Goal: Task Accomplishment & Management: Use online tool/utility

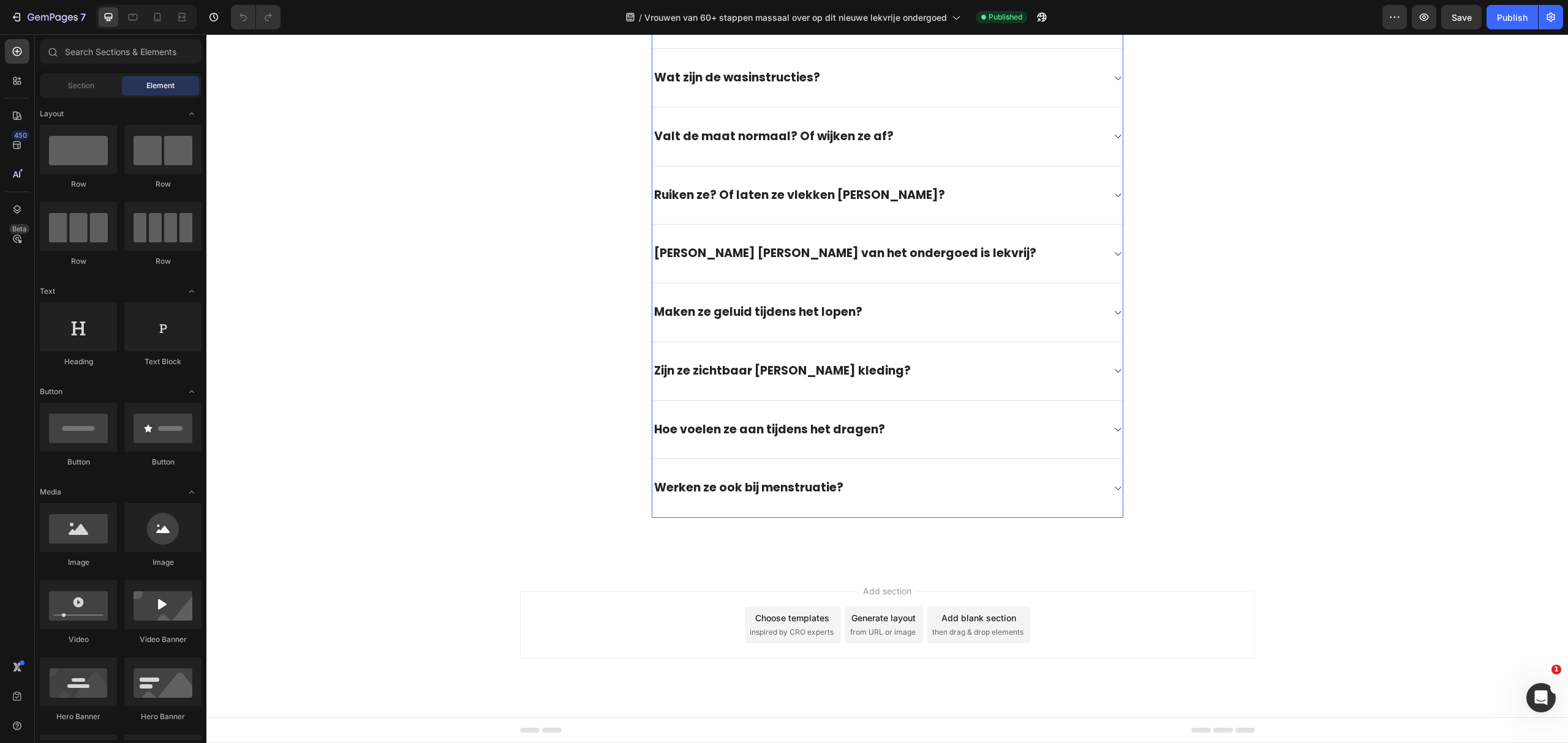
scroll to position [3617, 0]
click at [1394, 17] on icon "button" at bounding box center [1394, 17] width 2 height 2
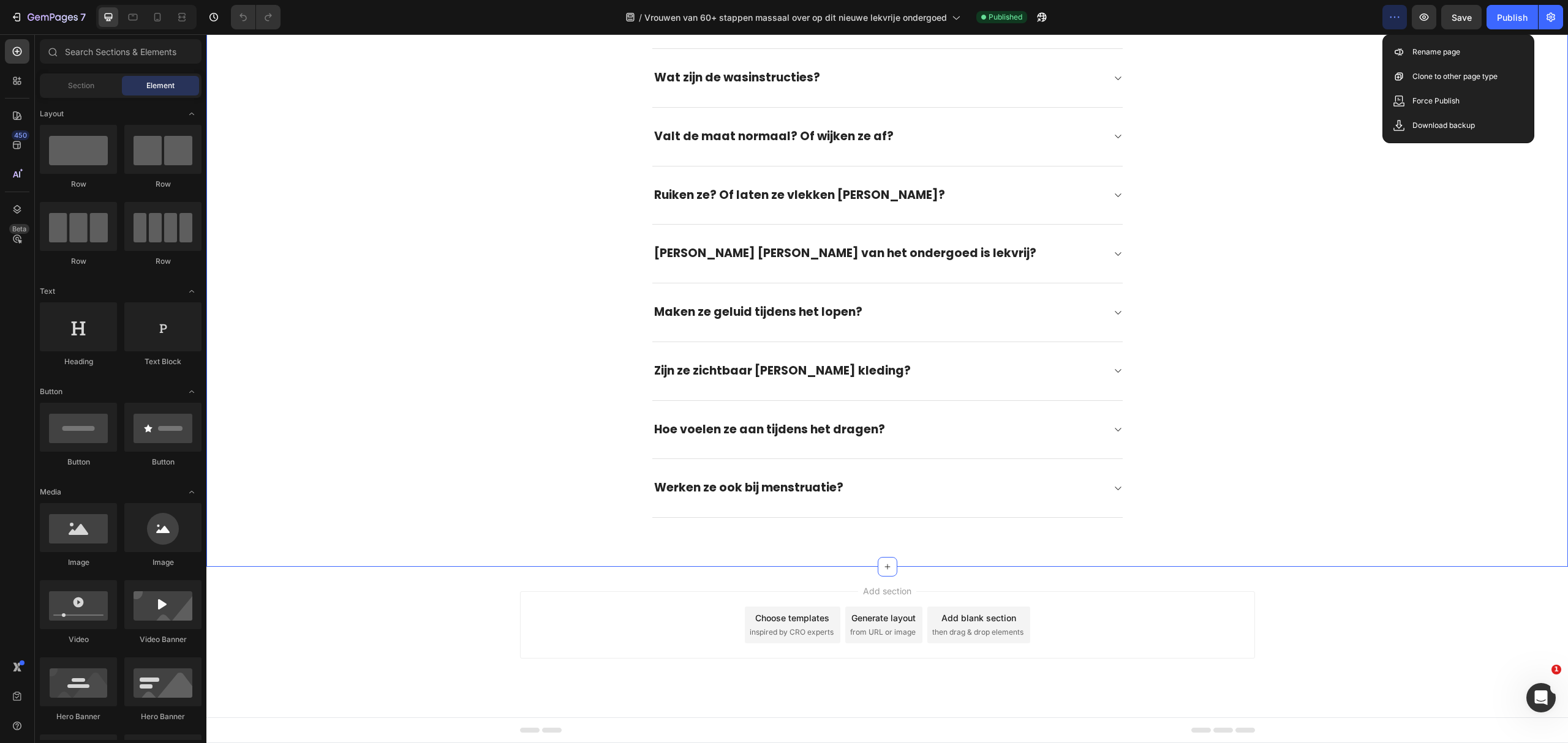
click at [1411, 162] on div "Veel gestelde vragen Heading Vragen? We helpen je graag! Text block Title Line …" at bounding box center [887, 145] width 1343 height 745
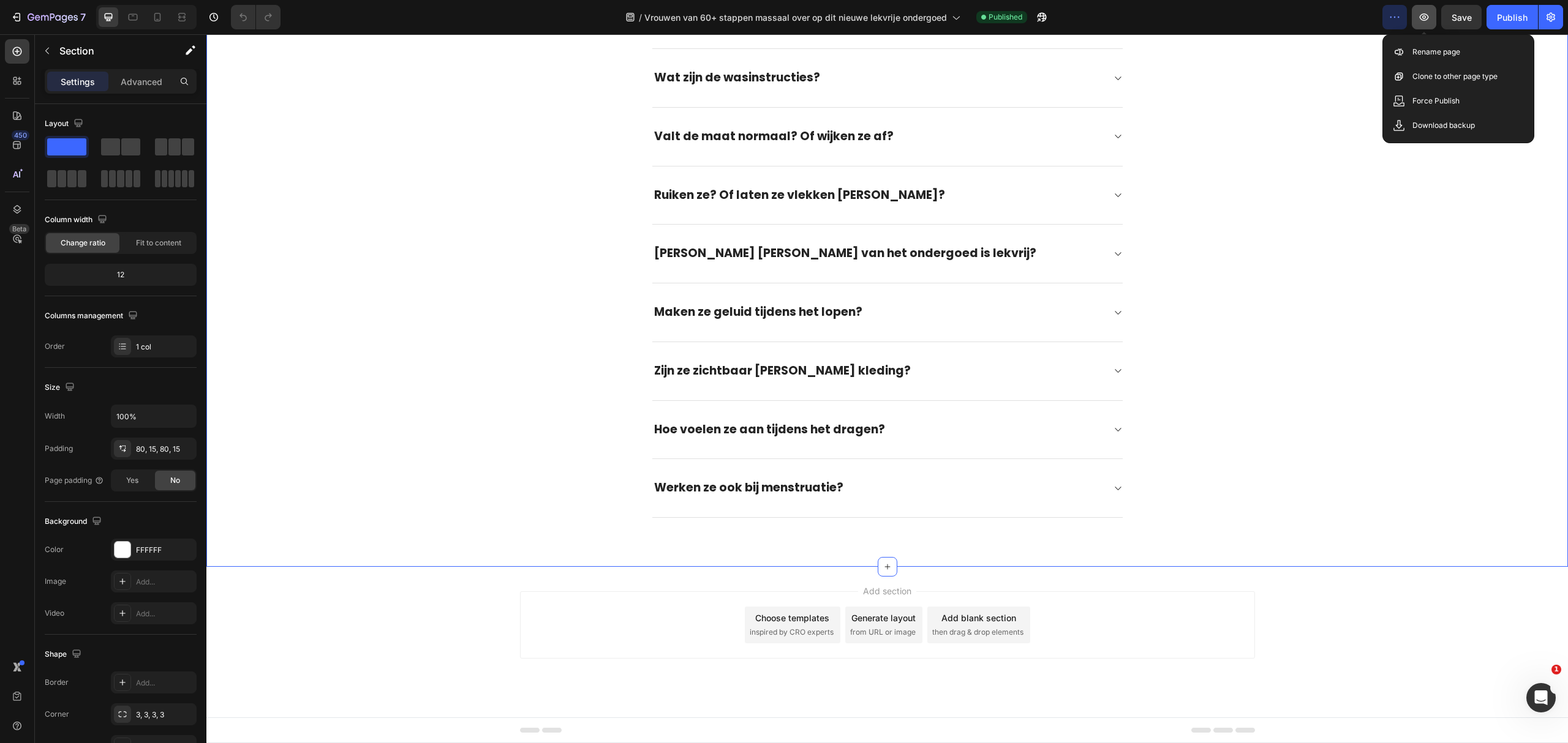
click at [1412, 20] on button "button" at bounding box center [1424, 17] width 25 height 25
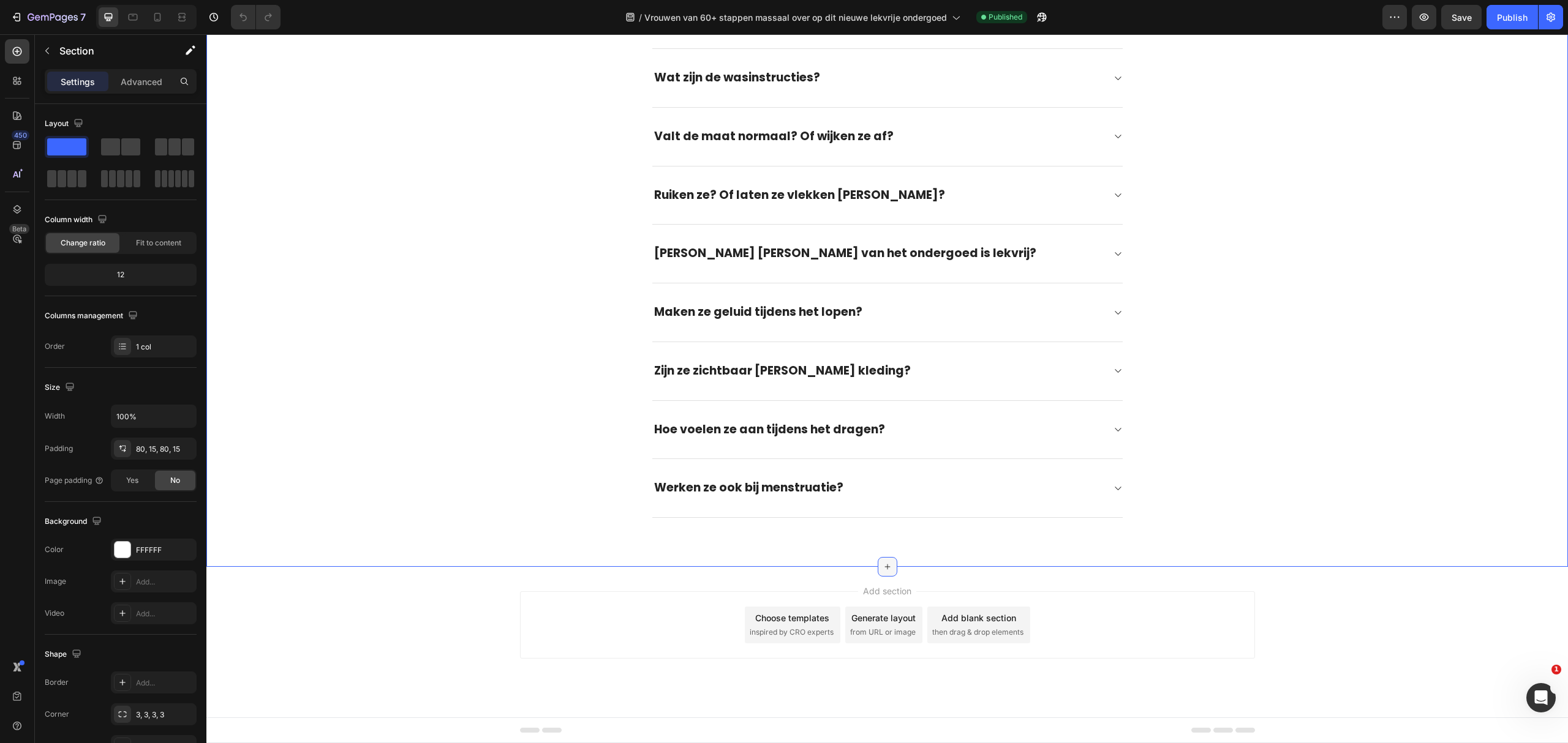
click at [887, 568] on div at bounding box center [887, 566] width 20 height 20
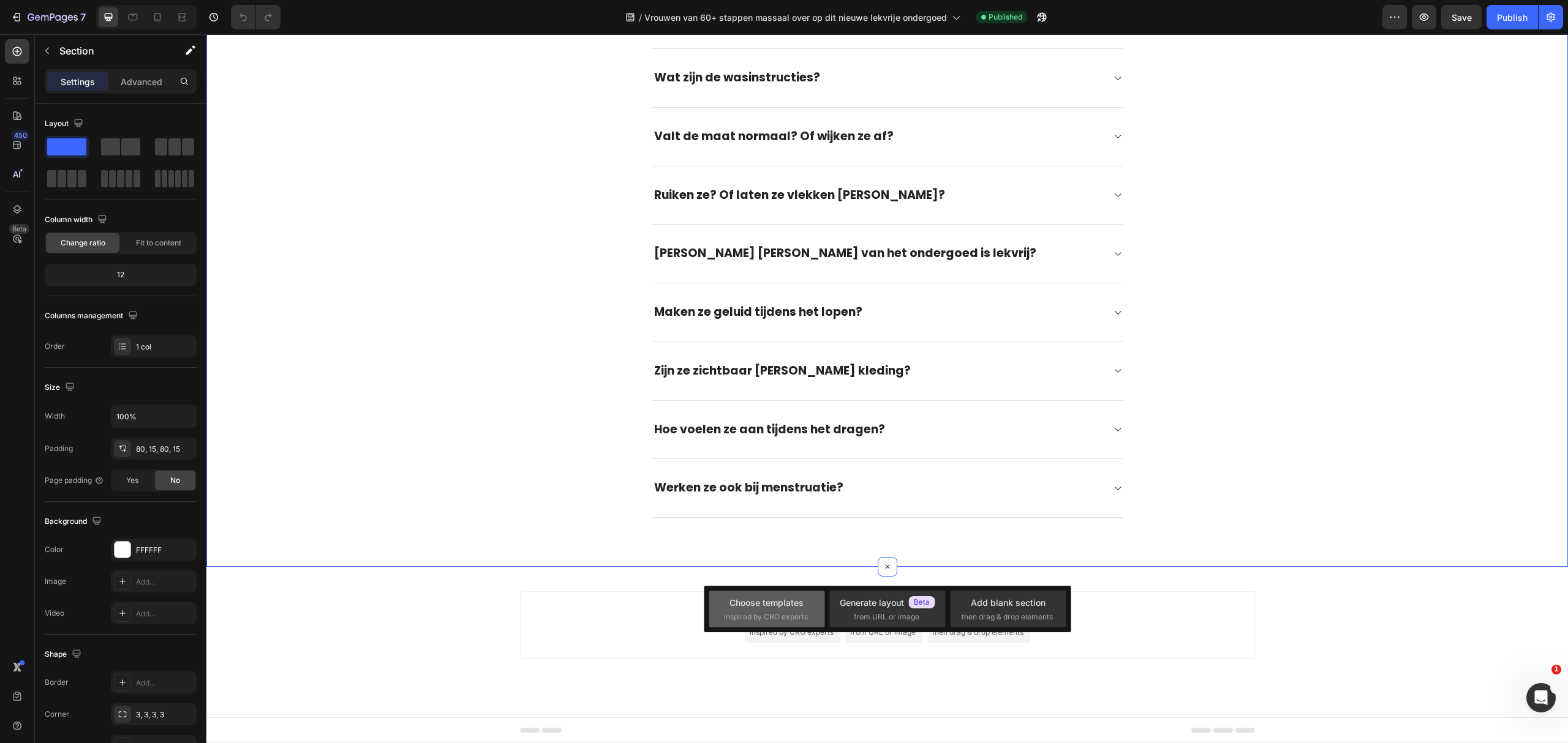
click at [802, 598] on div "Choose templates" at bounding box center [766, 603] width 74 height 13
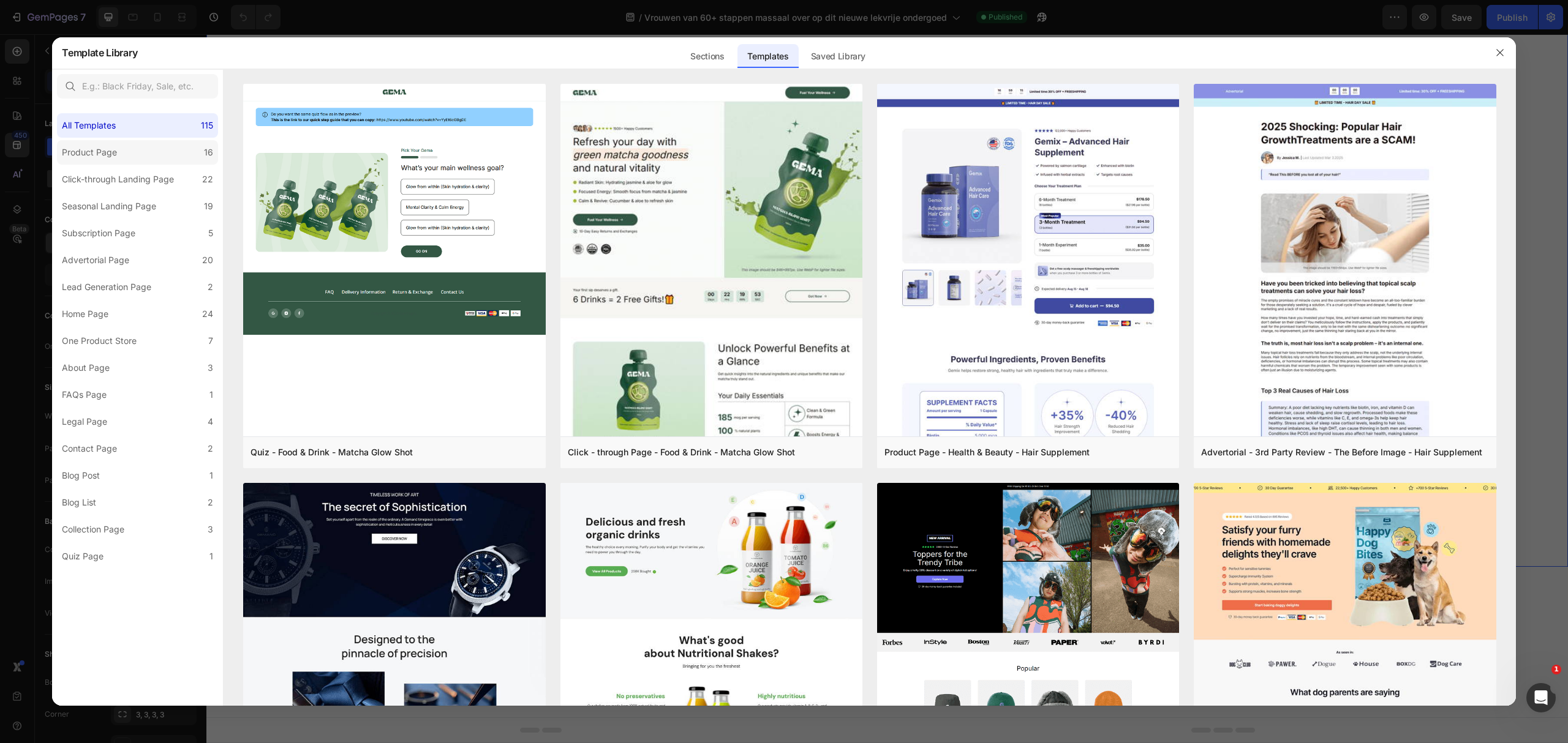
click at [189, 144] on label "Product Page 16" at bounding box center [138, 153] width 161 height 25
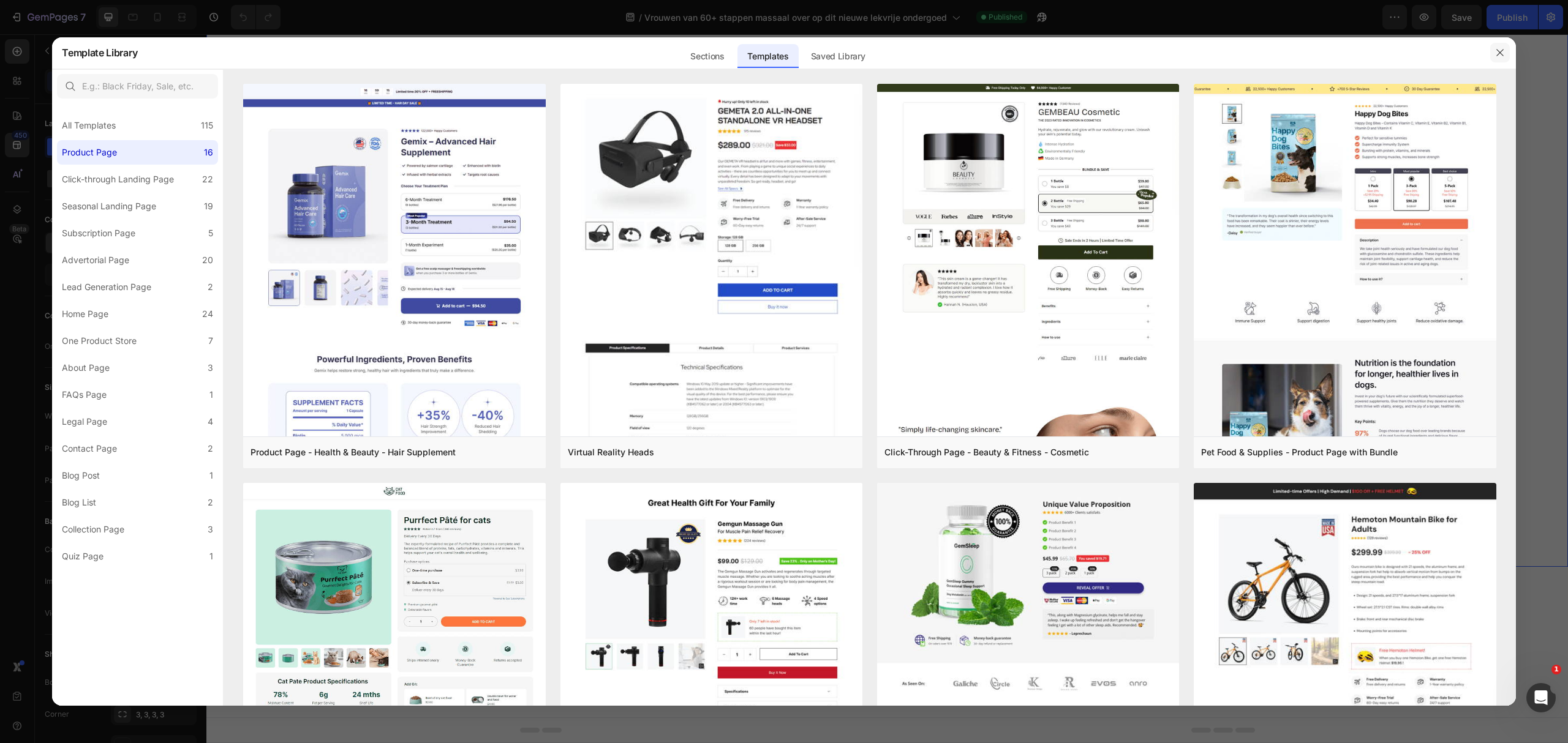
click at [1498, 58] on button "button" at bounding box center [1500, 53] width 20 height 20
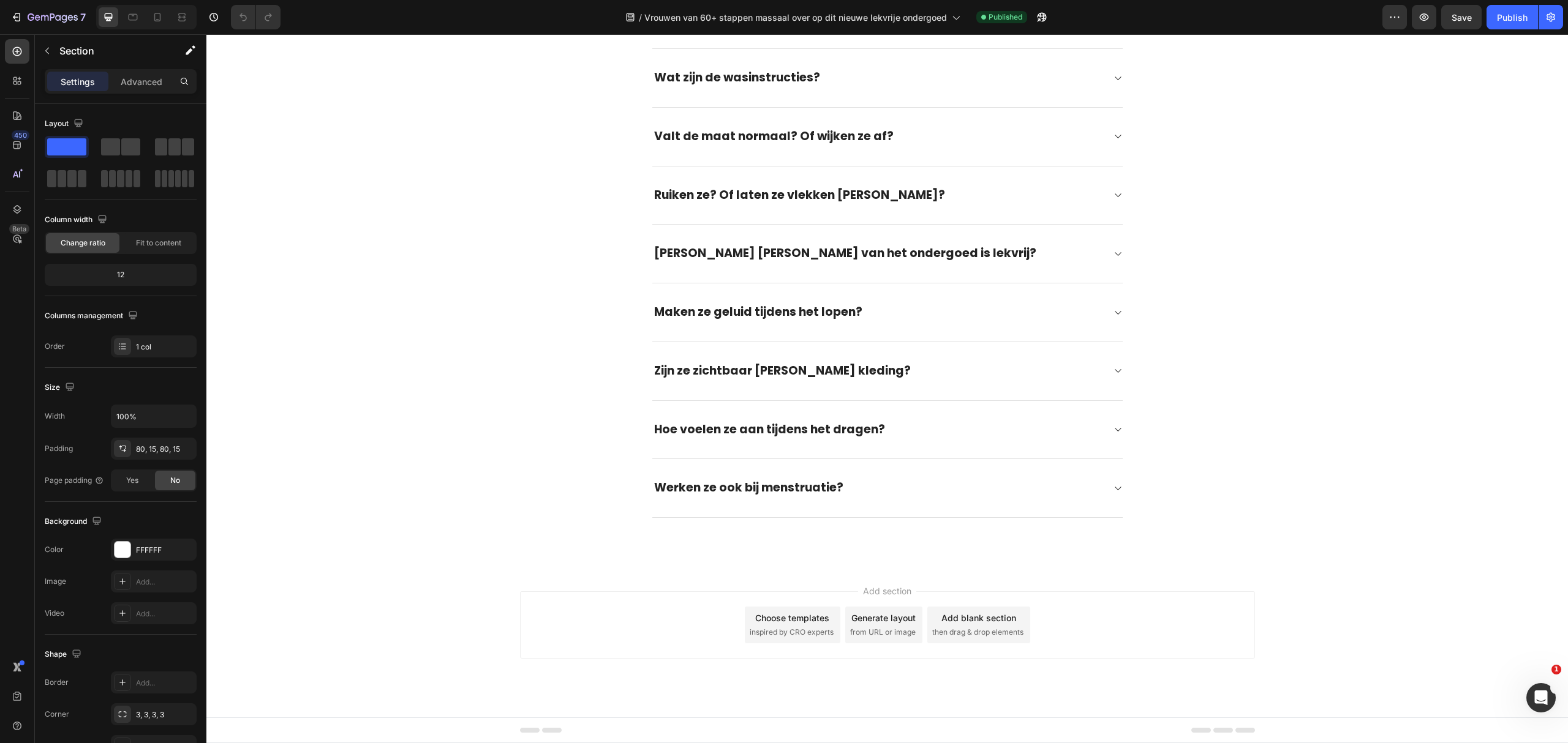
click at [858, 632] on span "from URL or image" at bounding box center [882, 632] width 65 height 11
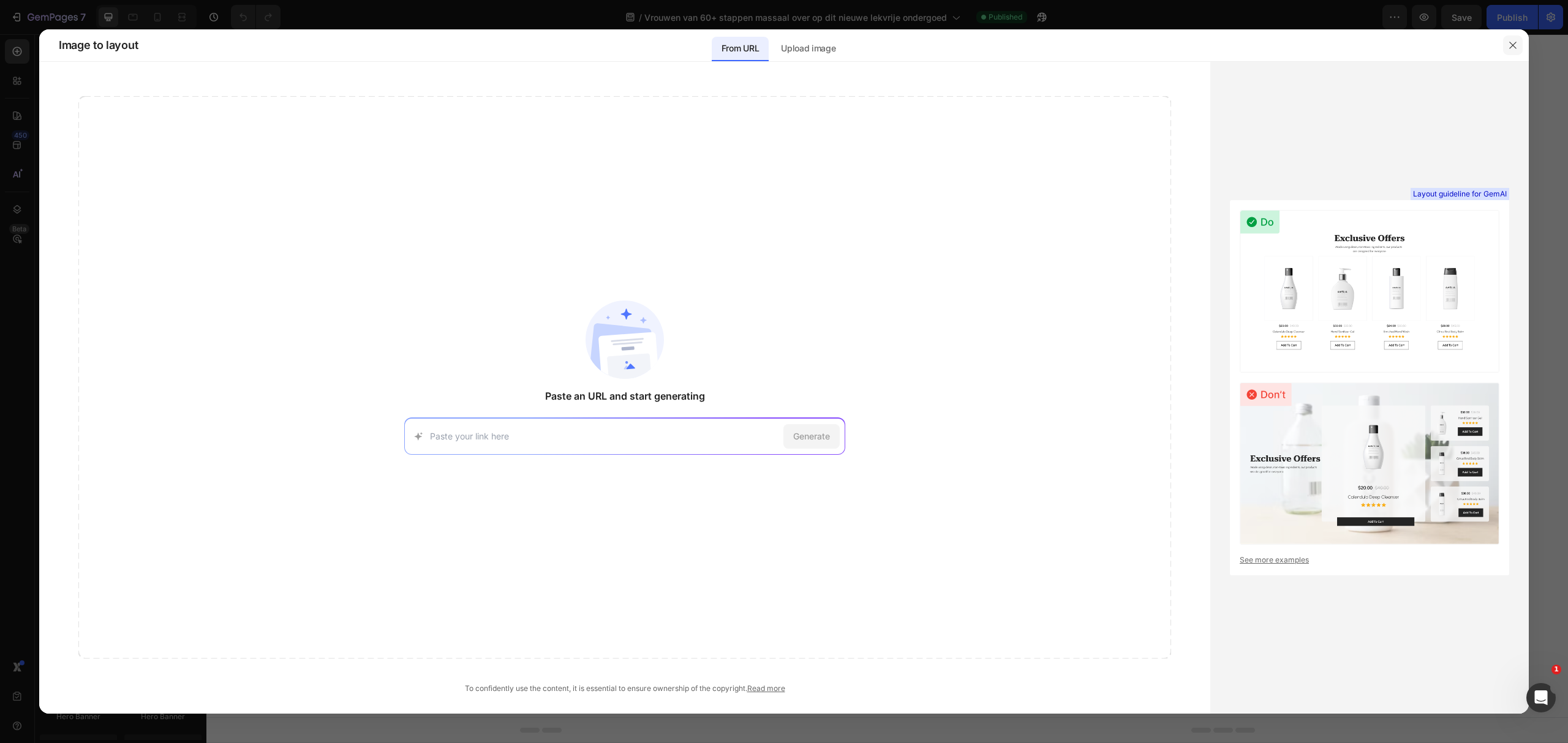
click at [1512, 38] on button "button" at bounding box center [1512, 45] width 20 height 20
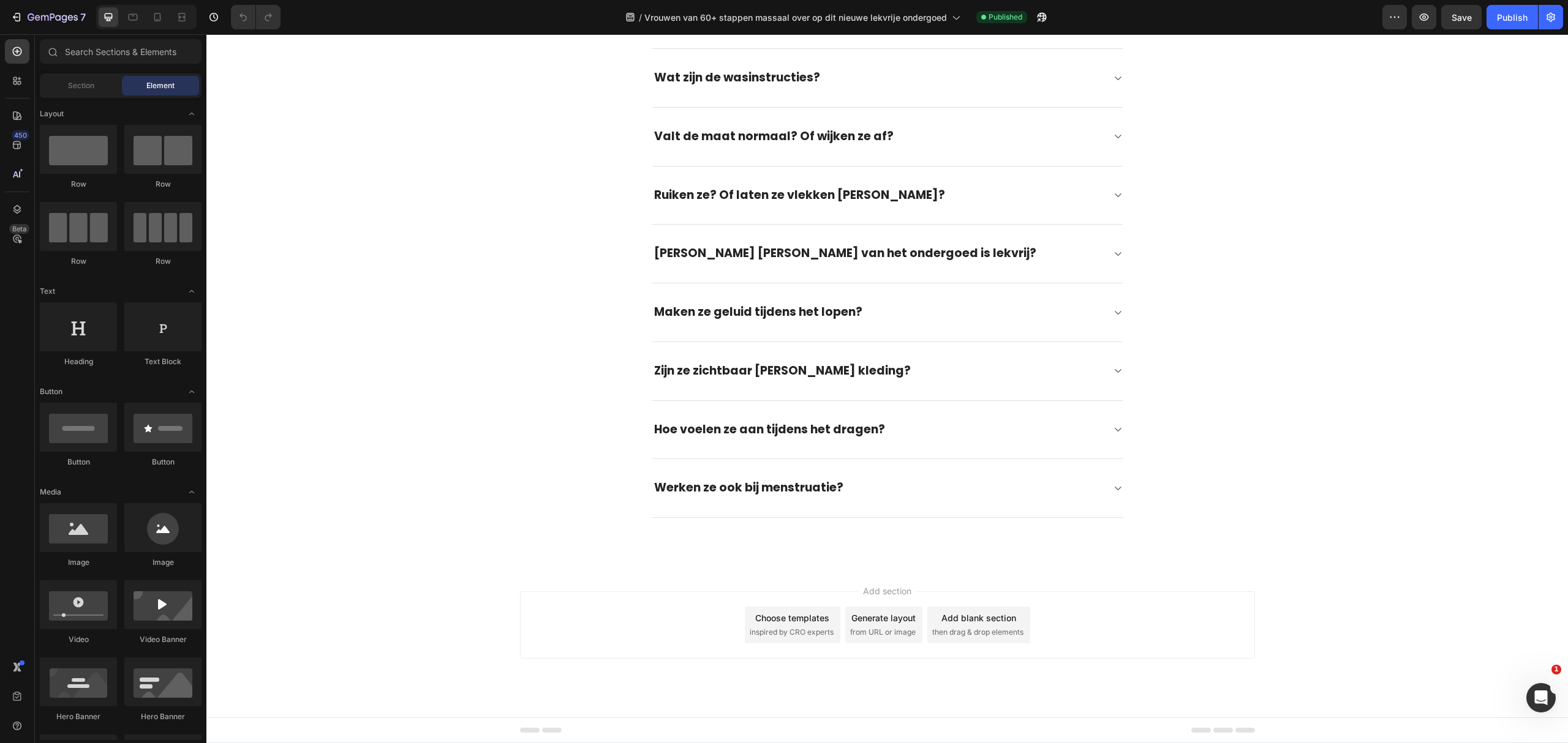
click at [769, 639] on div "Choose templates inspired by CRO experts" at bounding box center [792, 624] width 95 height 37
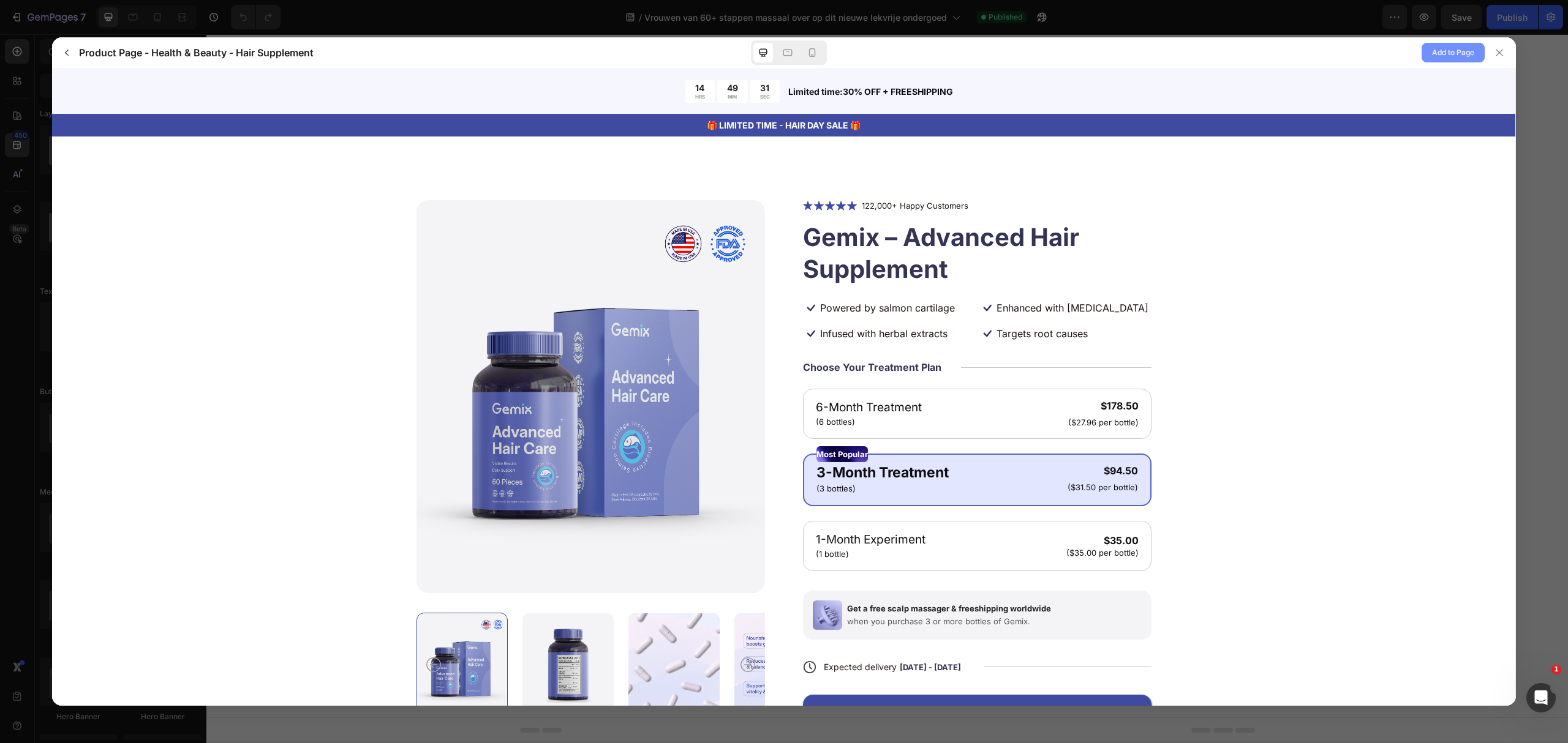
scroll to position [0, 0]
click at [1476, 44] on button "Add to Page" at bounding box center [1453, 53] width 63 height 20
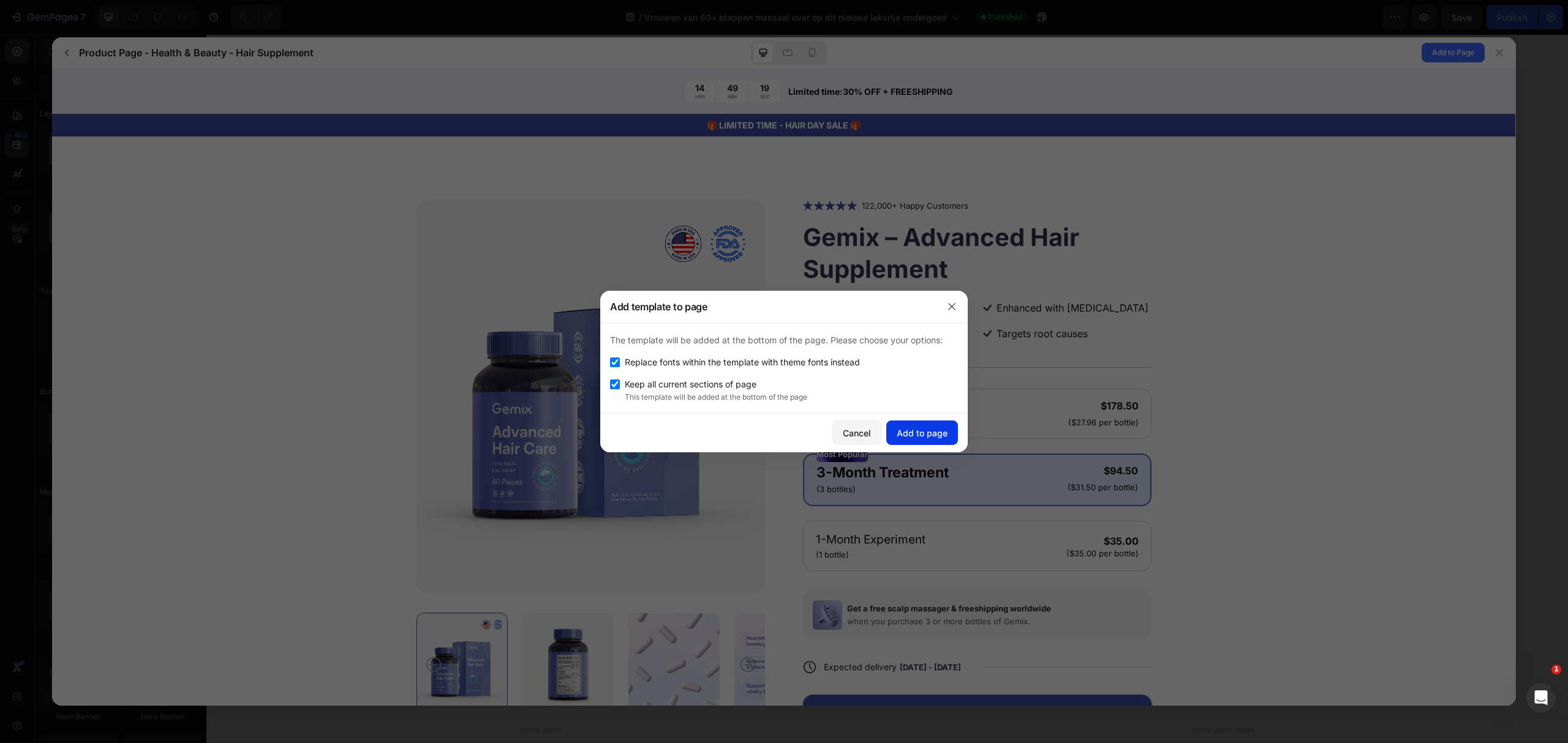
click at [904, 438] on div "Add to page" at bounding box center [922, 433] width 51 height 13
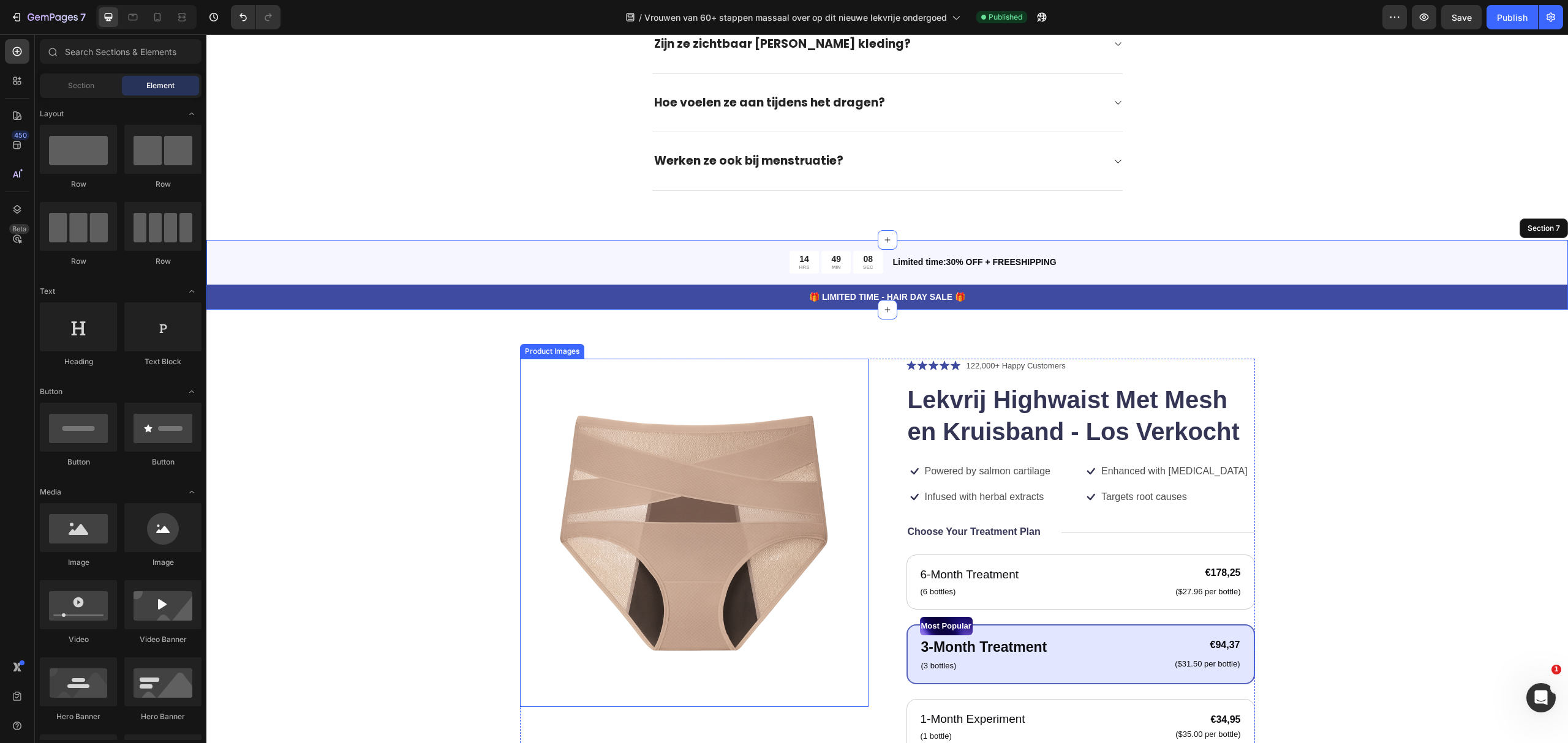
scroll to position [3937, 0]
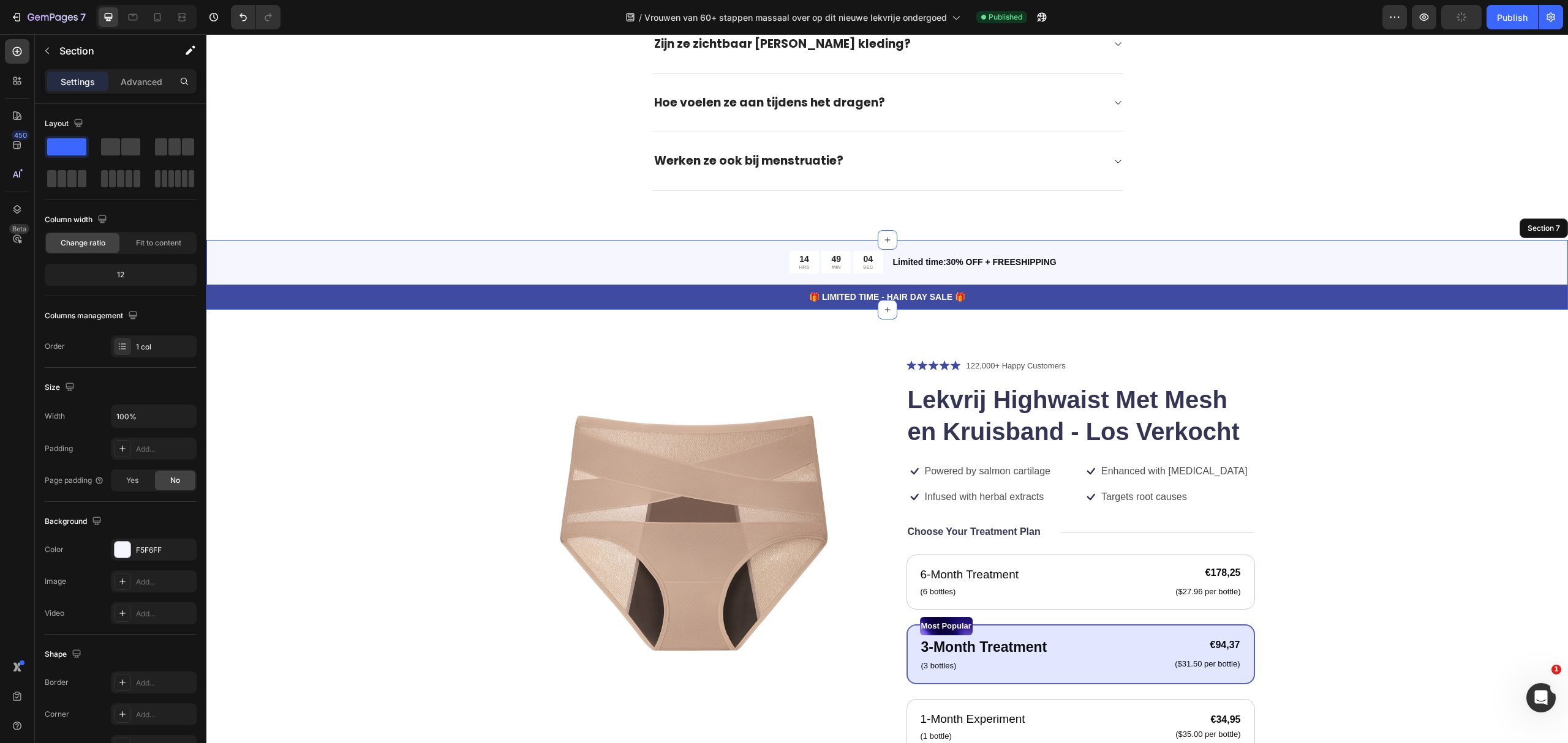
click at [219, 282] on div "14 HRS 49 MIN 04 SEC Countdown Timer Limited time:30% OFF + FREESHIPPING Text B…" at bounding box center [887, 274] width 1361 height 70
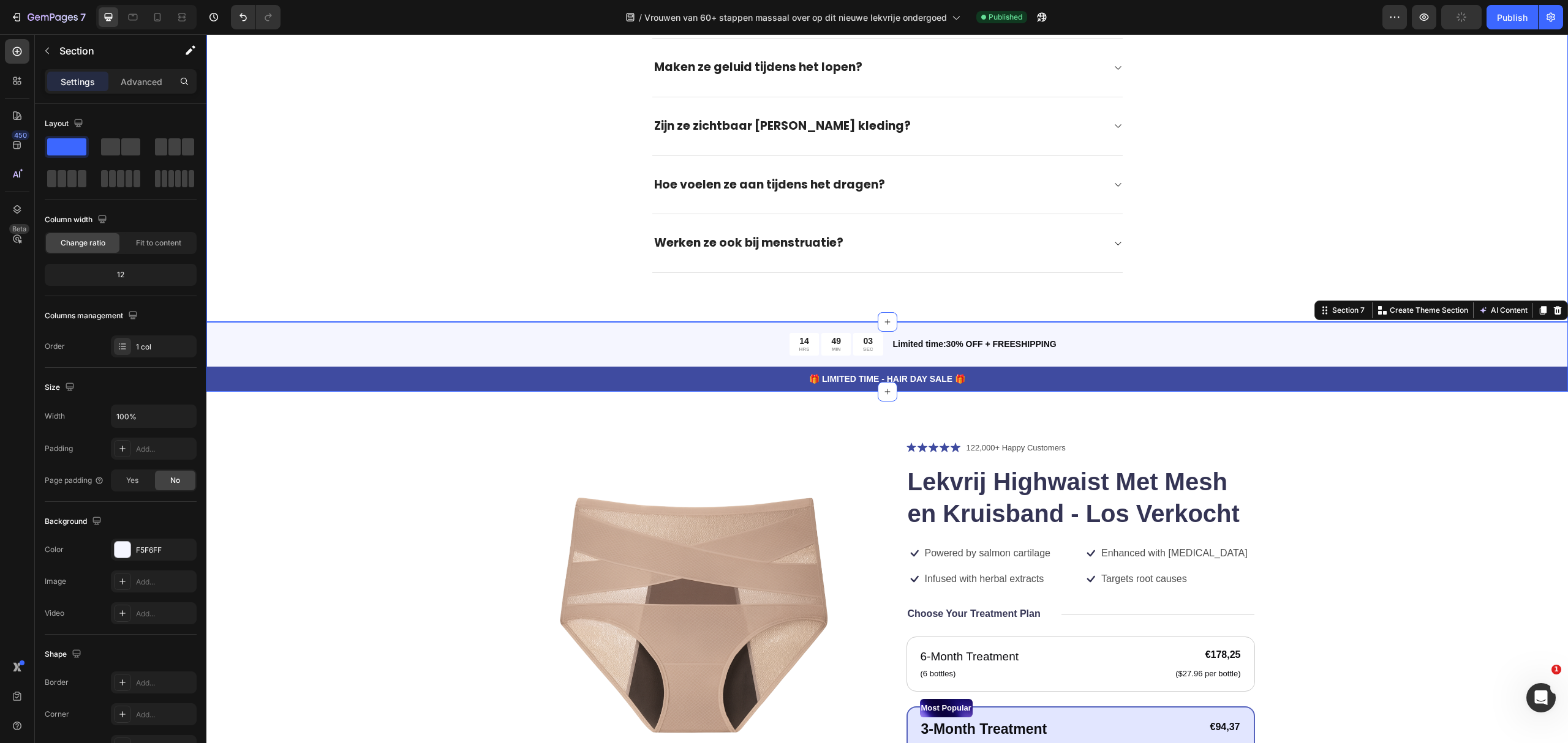
drag, startPoint x: 257, startPoint y: 341, endPoint x: 292, endPoint y: 325, distance: 38.5
click at [286, 317] on div "Veel gestelde vragen Heading Vragen? We helpen je graag! Text block Title Line …" at bounding box center [887, 94] width 1361 height 7779
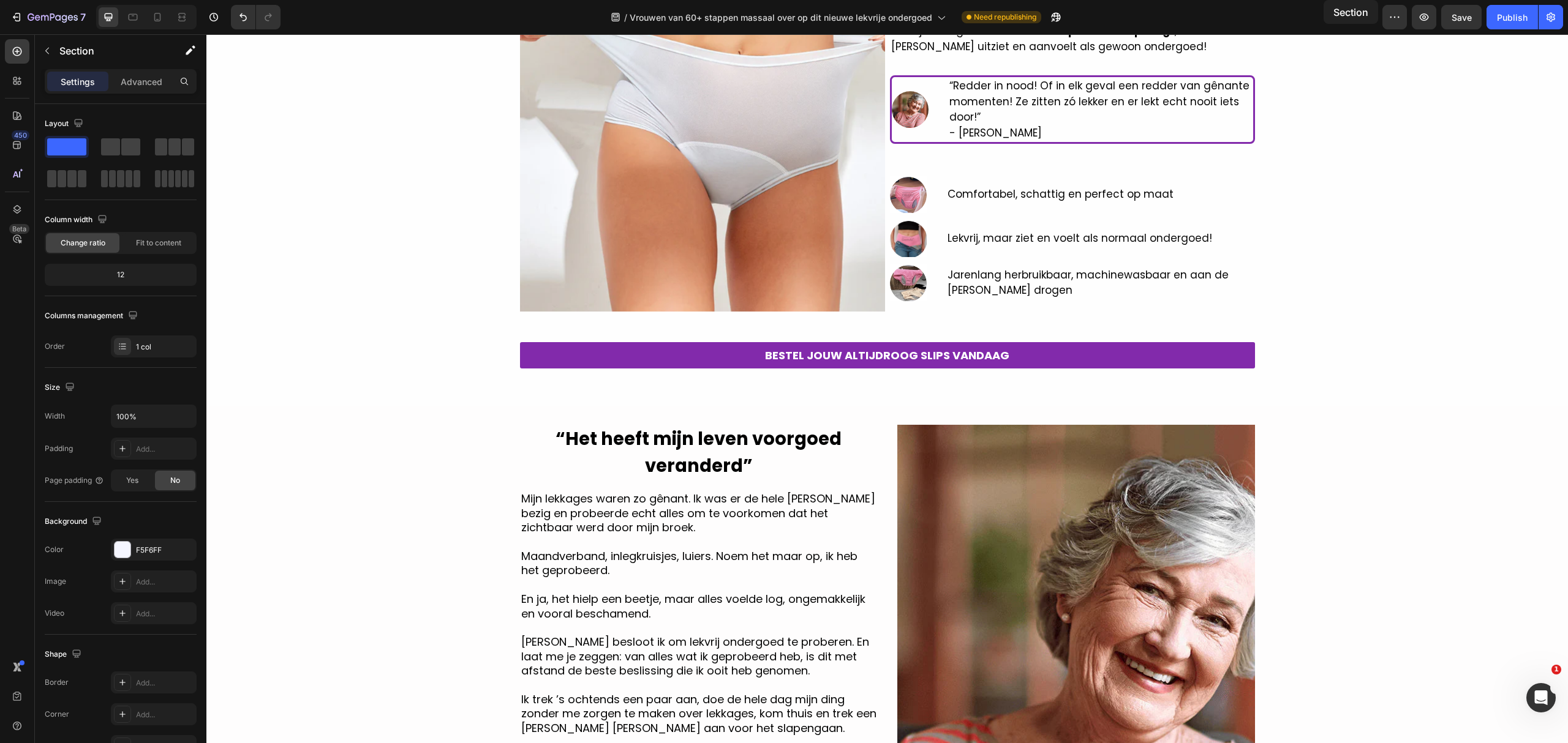
scroll to position [0, 0]
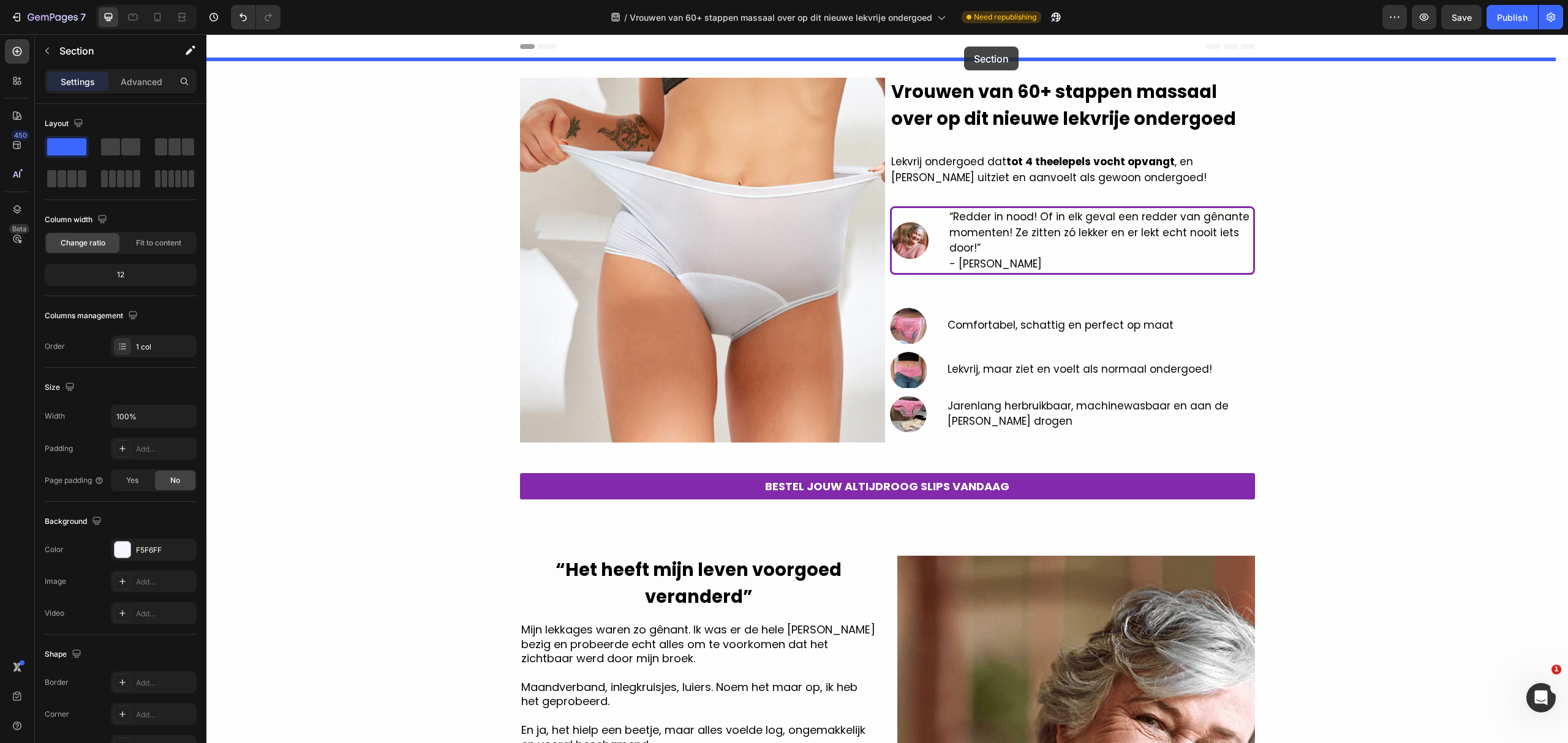
drag, startPoint x: 1313, startPoint y: 316, endPoint x: 964, endPoint y: 47, distance: 440.6
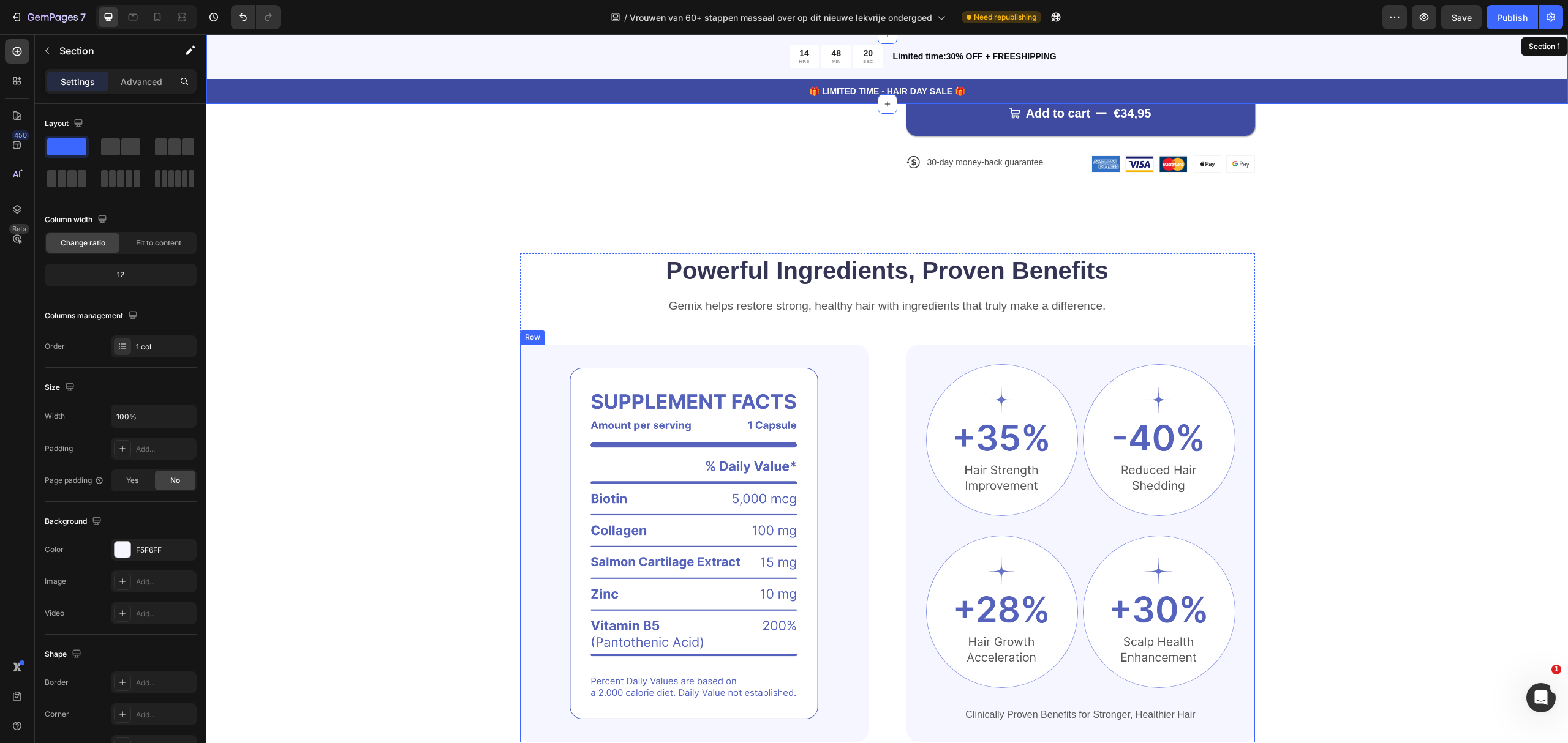
scroll to position [4814, 0]
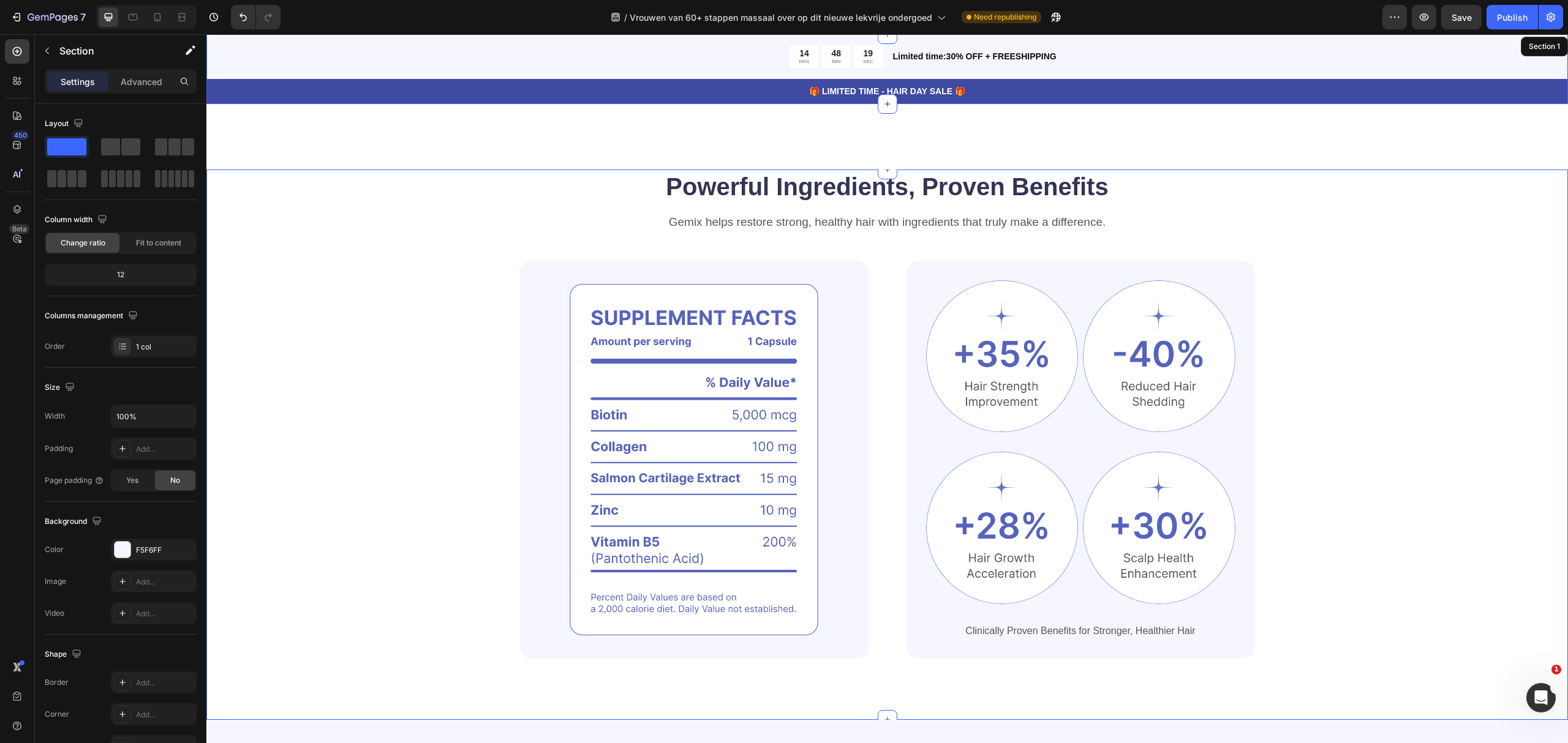
click at [1467, 240] on div "Powerful Ingredients, Proven Benefits Heading Gemix helps restore strong, healt…" at bounding box center [887, 414] width 1264 height 489
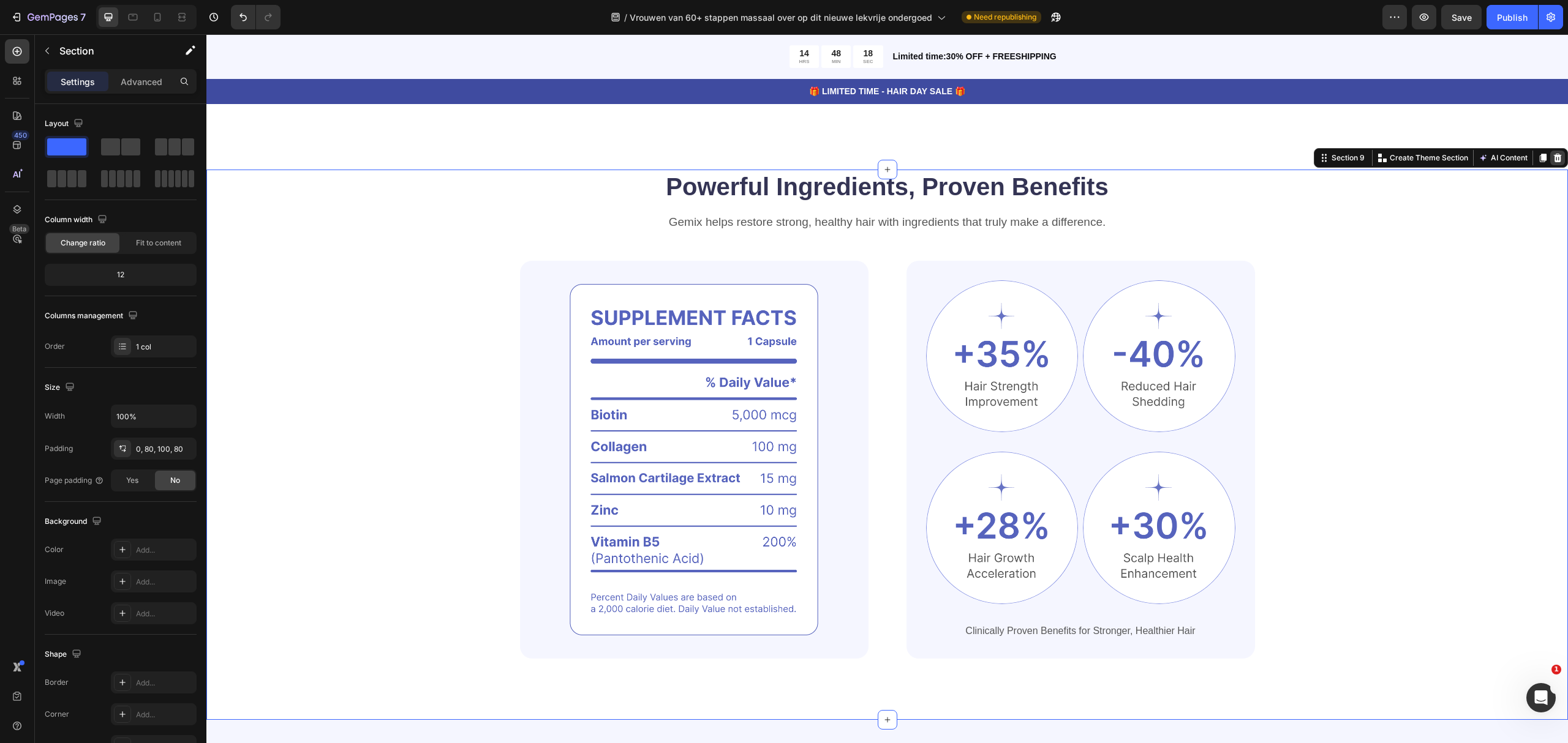
click at [1554, 157] on icon at bounding box center [1557, 157] width 8 height 8
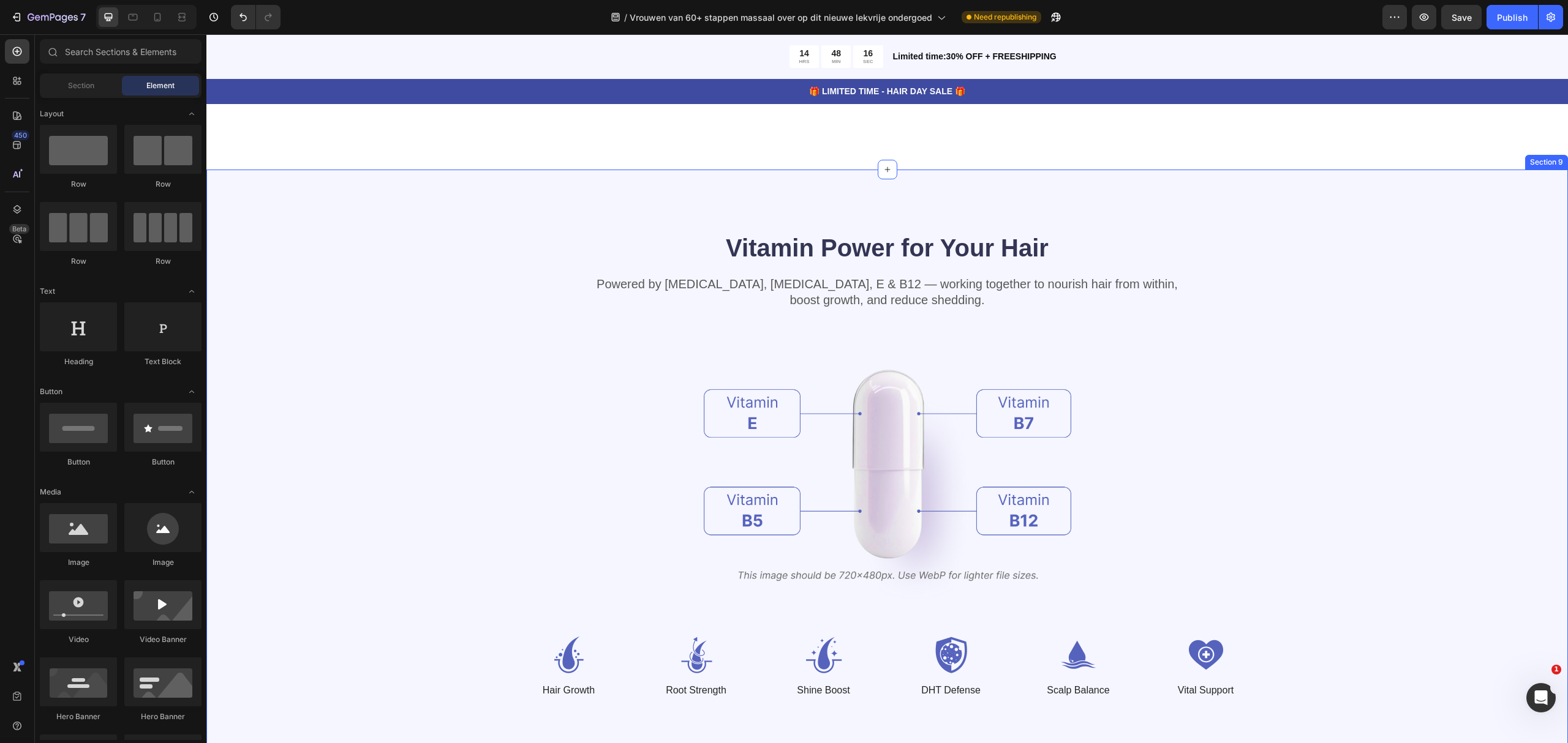
click at [1336, 239] on div "Vitamin Power for Your Hair Heading Powered by [MEDICAL_DATA], [MEDICAL_DATA], …" at bounding box center [887, 464] width 1264 height 467
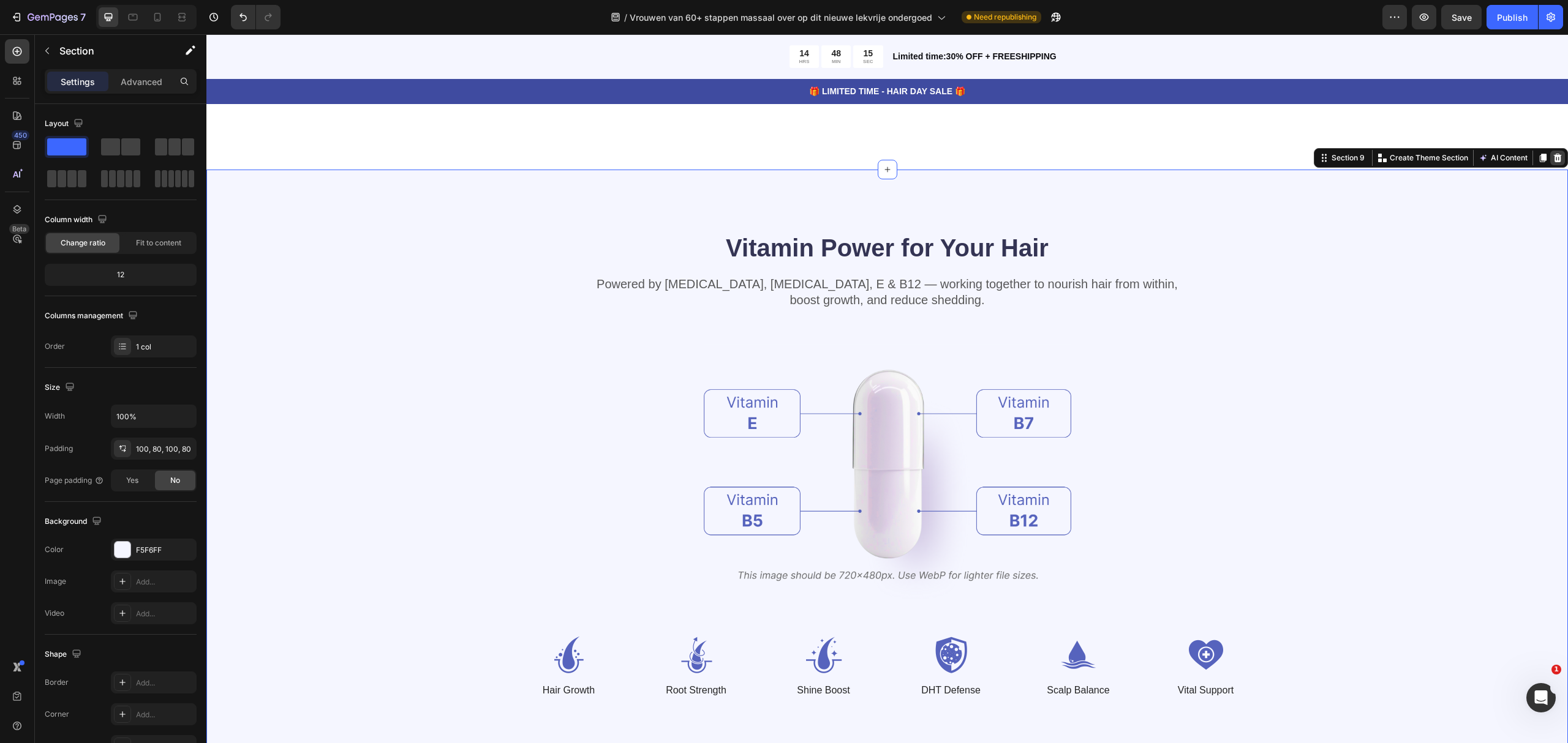
click at [1554, 162] on icon at bounding box center [1557, 157] width 8 height 8
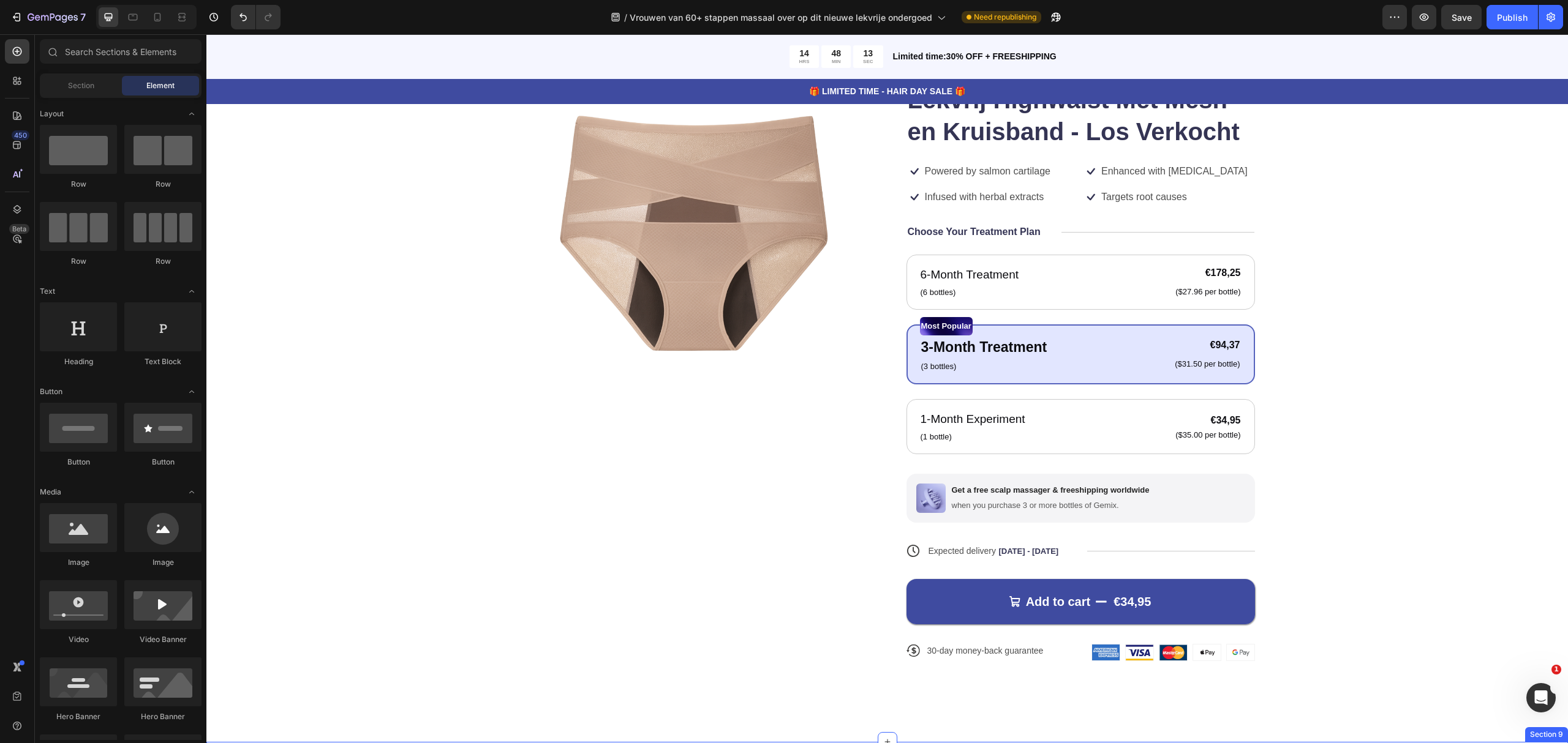
scroll to position [4733, 0]
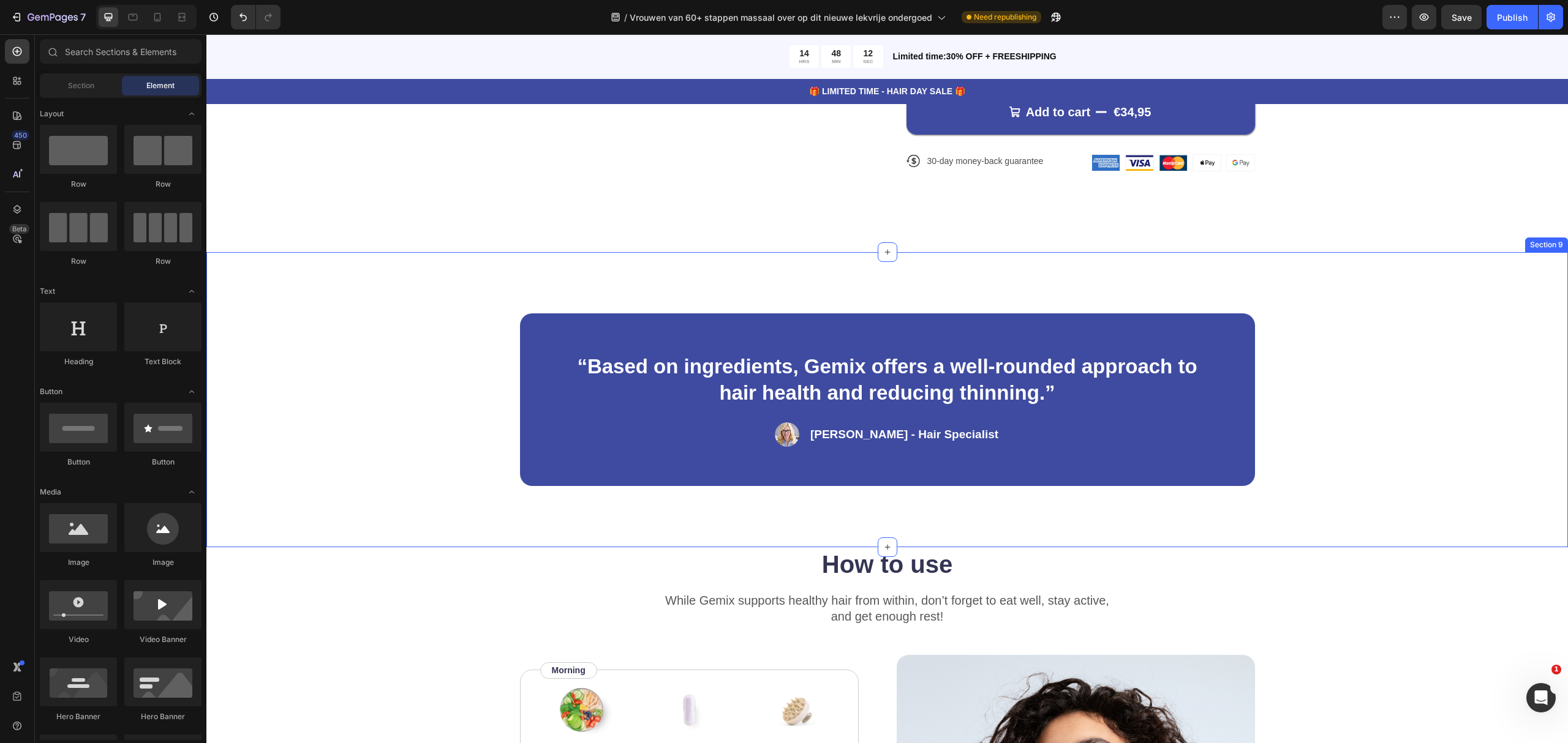
click at [1373, 370] on div "“Based on ingredients, Gemix offers a well-rounded approach to hair health and …" at bounding box center [887, 400] width 1264 height 173
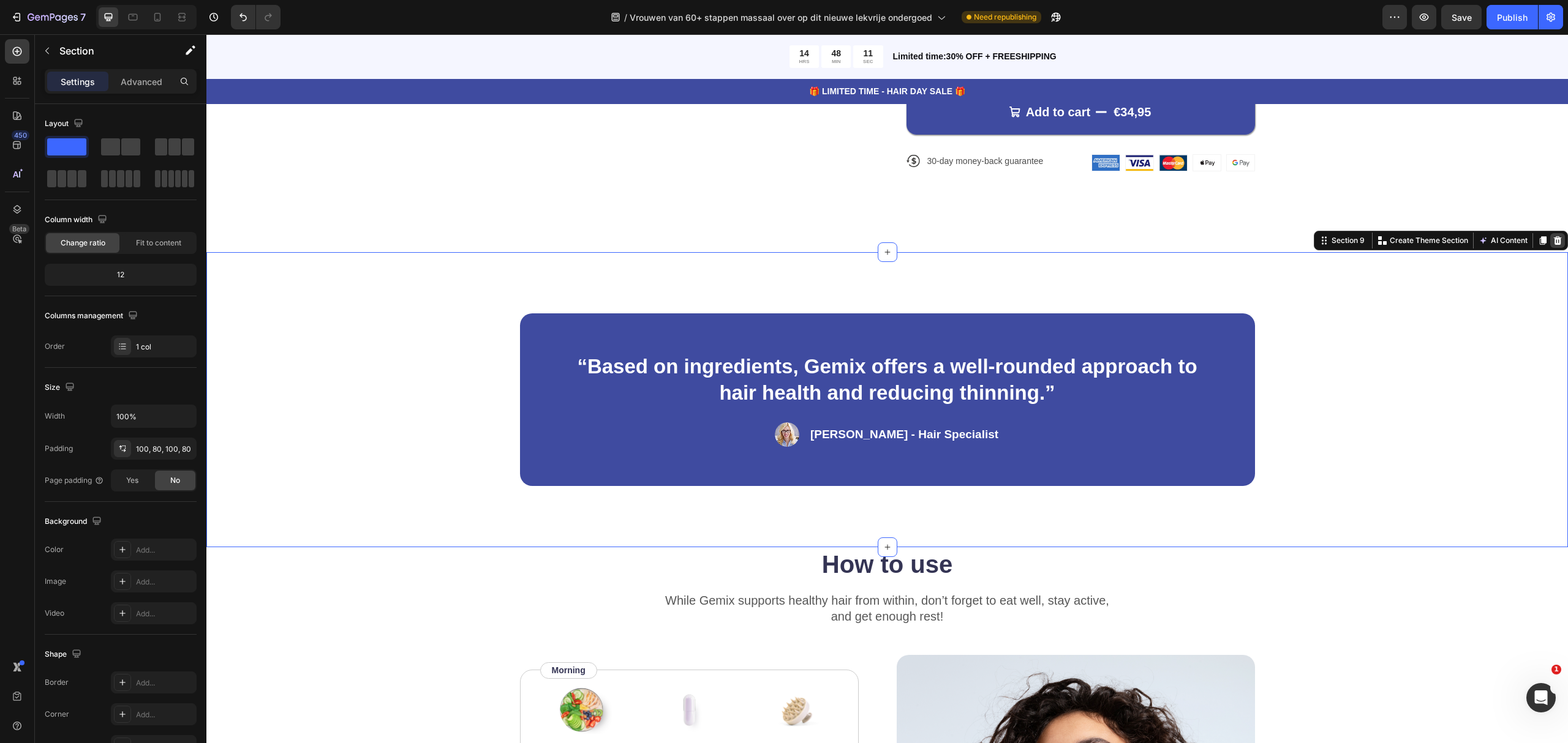
click at [1552, 240] on icon at bounding box center [1557, 240] width 10 height 10
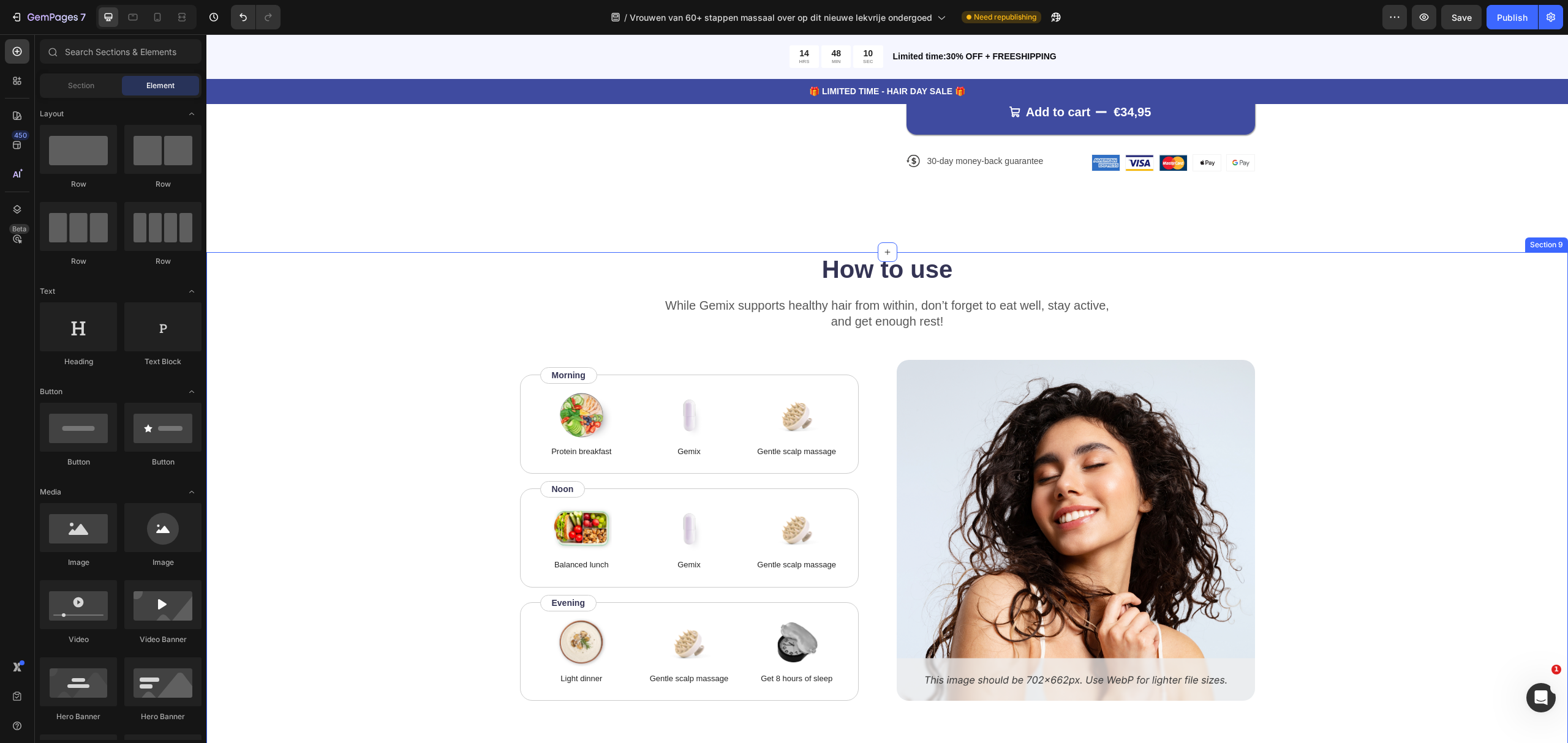
click at [1372, 356] on div "How to use Heading While Gemix supports healthy hair from within, don’t forget …" at bounding box center [887, 476] width 1264 height 449
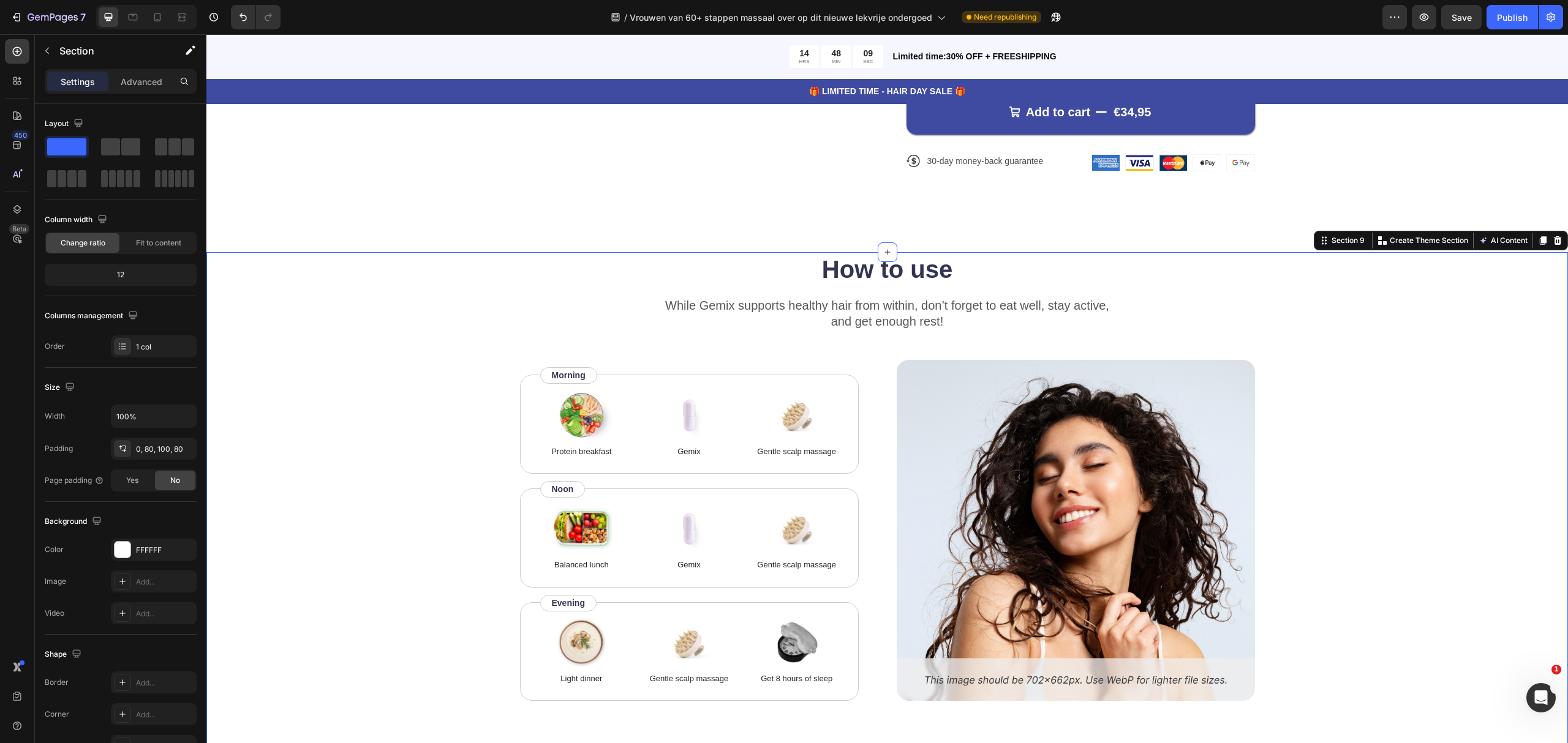
click at [1554, 240] on div "Section 9 You can create reusable sections Create Theme Section AI Content Writ…" at bounding box center [1441, 240] width 254 height 20
click at [1554, 240] on icon at bounding box center [1557, 240] width 8 height 8
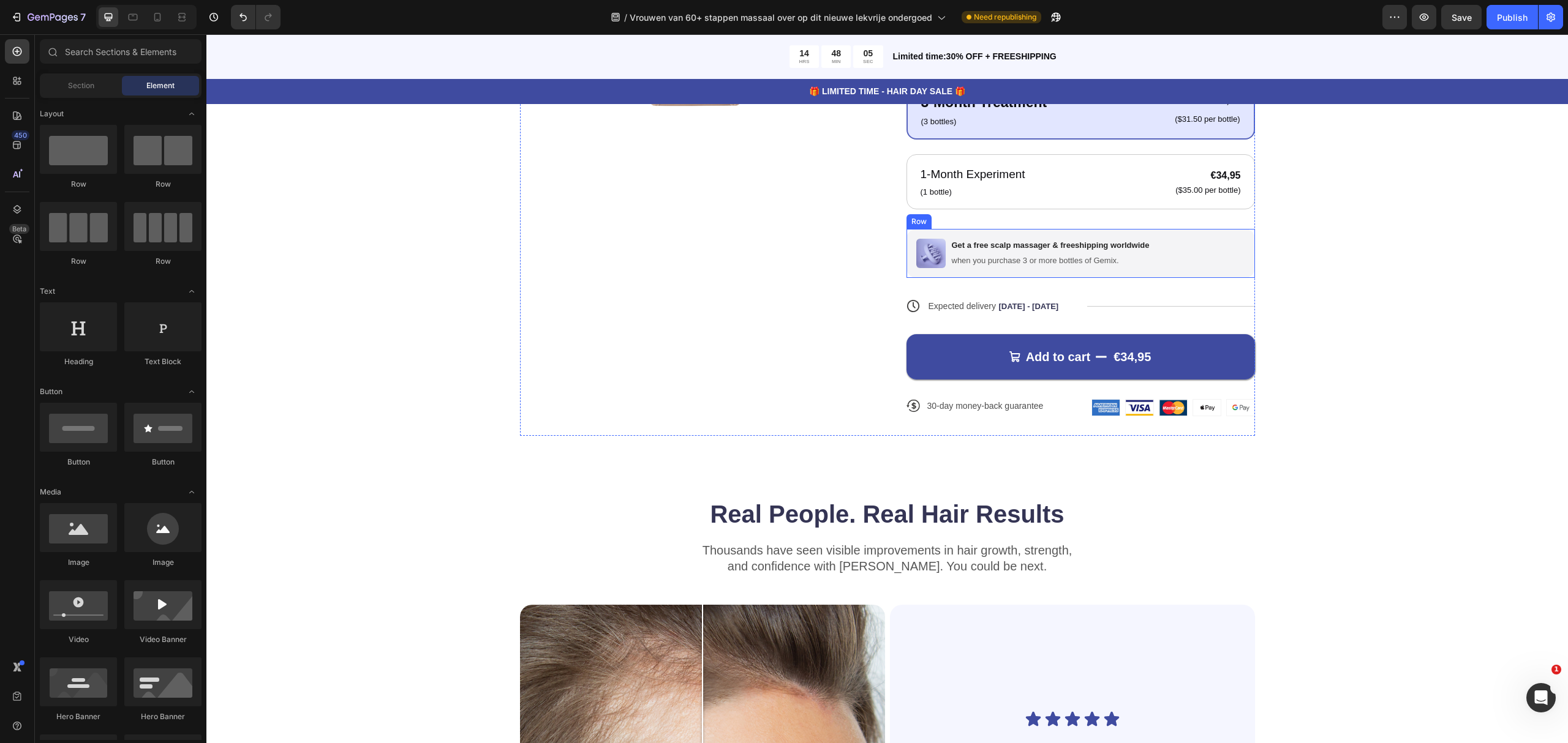
scroll to position [4569, 0]
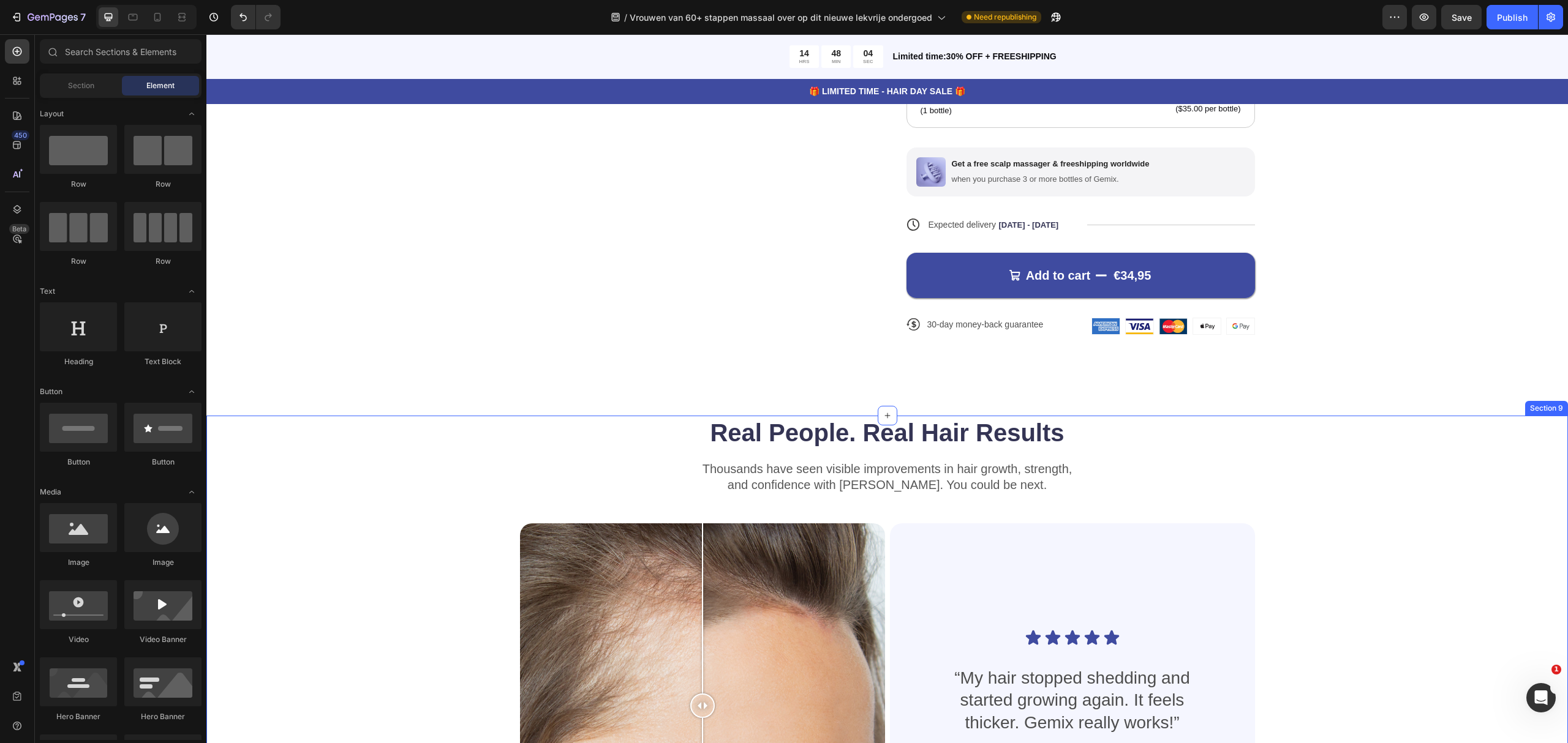
click at [1317, 436] on div "Real People. Real Hair Results Heading Thousands have seen visible improvements…" at bounding box center [887, 657] width 1264 height 482
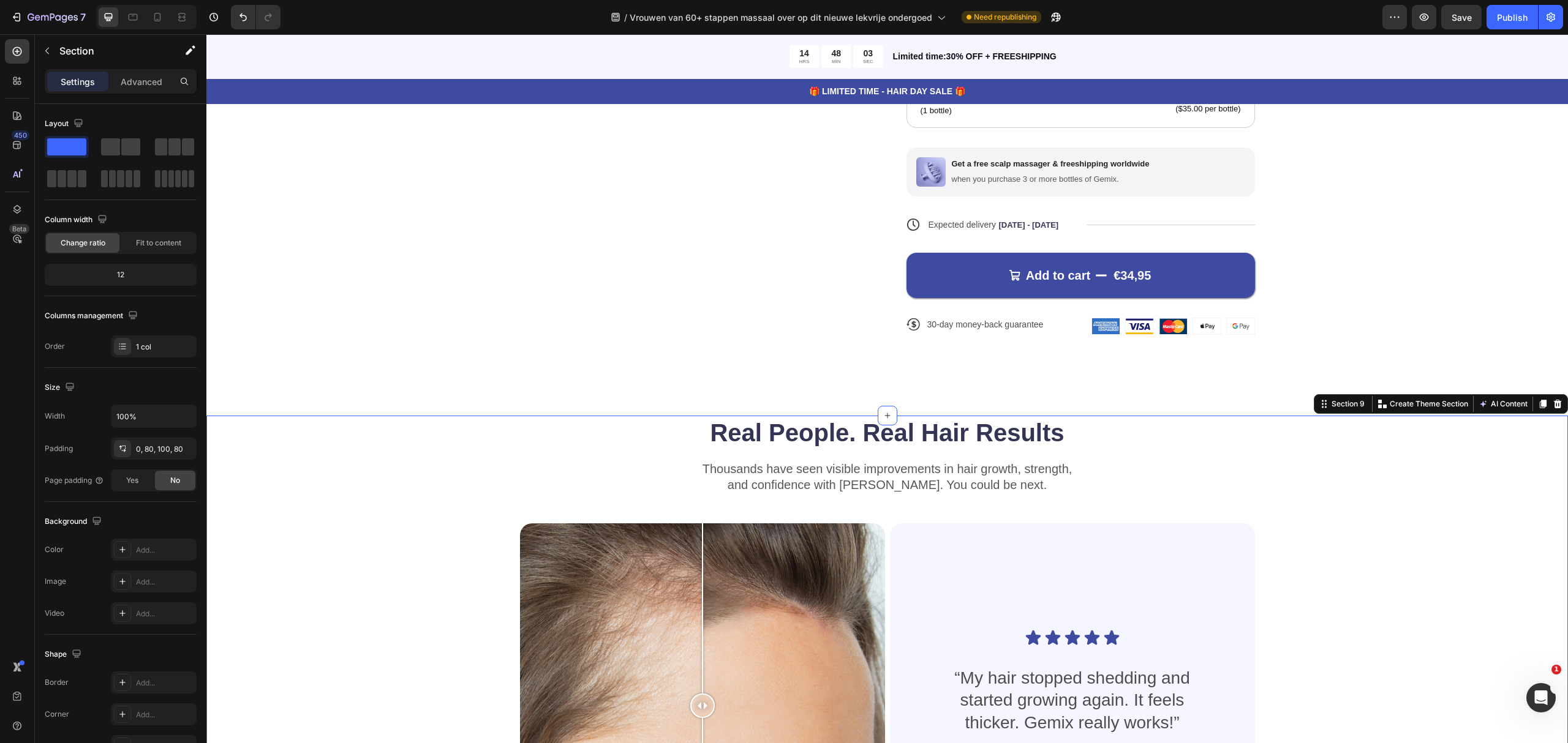
drag, startPoint x: 1537, startPoint y: 405, endPoint x: 1516, endPoint y: 414, distance: 22.8
click at [1550, 405] on div at bounding box center [1557, 404] width 15 height 15
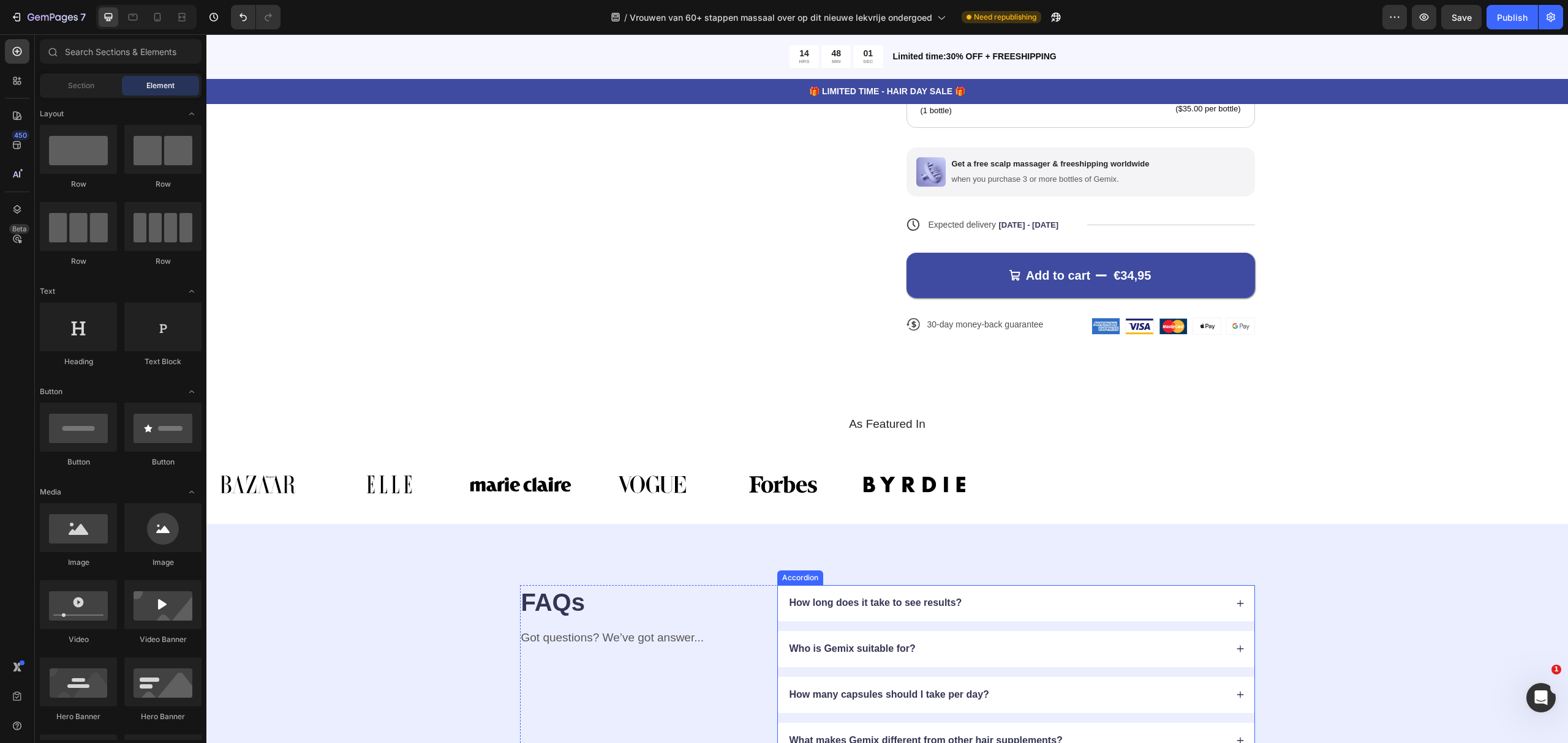
scroll to position [4733, 0]
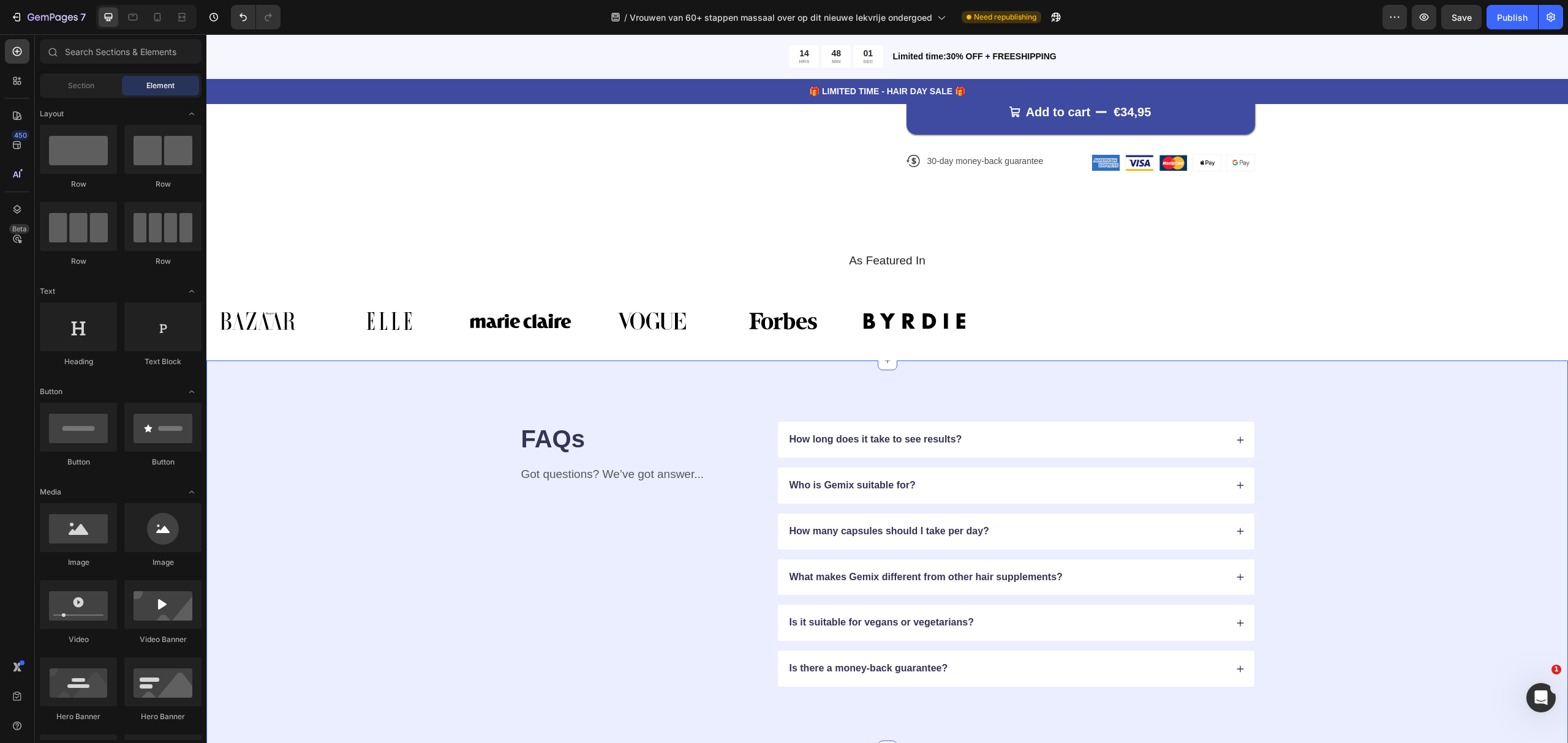
click at [1358, 399] on div "FAQs Heading Got questions? We’ve got answer... Text Block How long does it tak…" at bounding box center [887, 555] width 1361 height 390
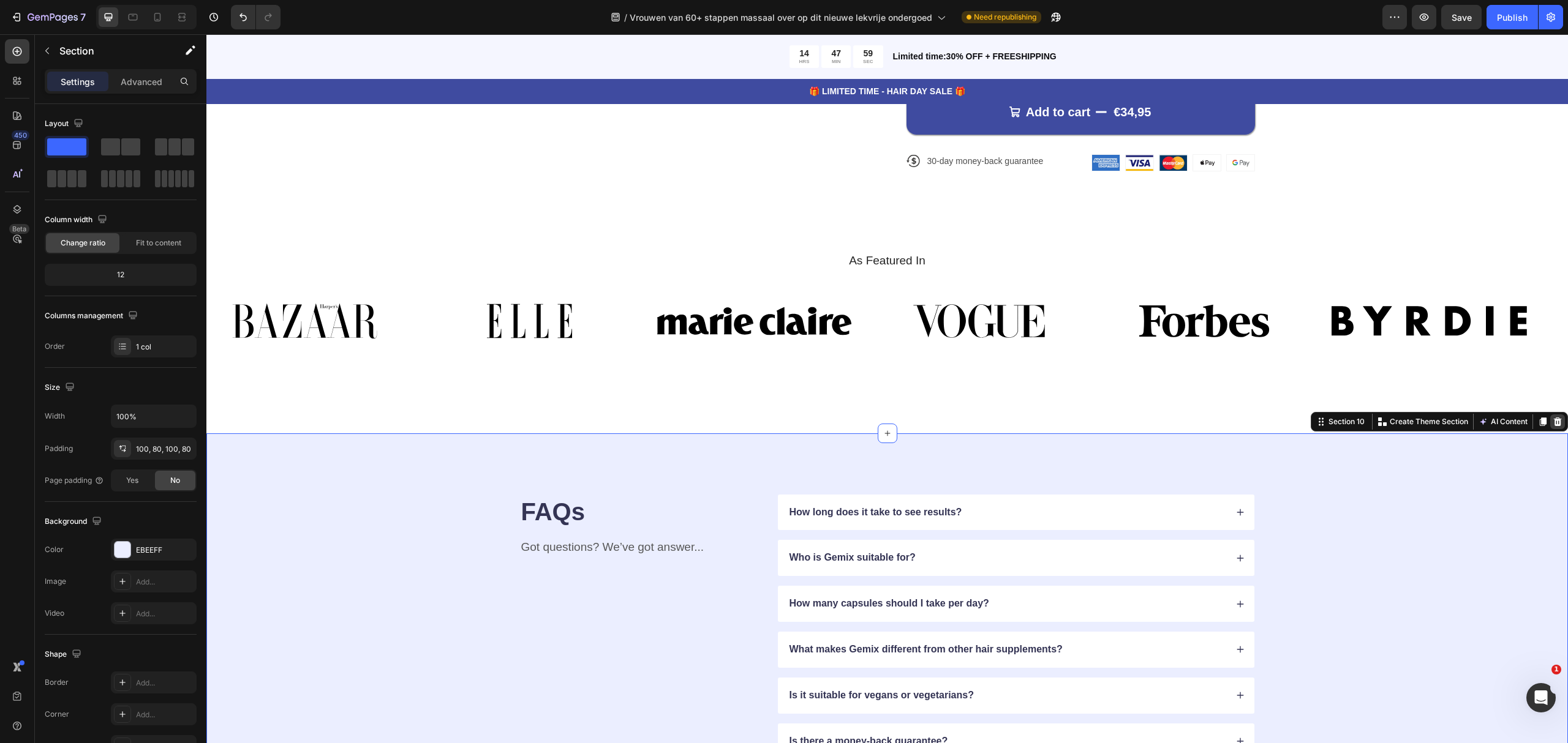
click at [1552, 417] on icon at bounding box center [1557, 421] width 10 height 10
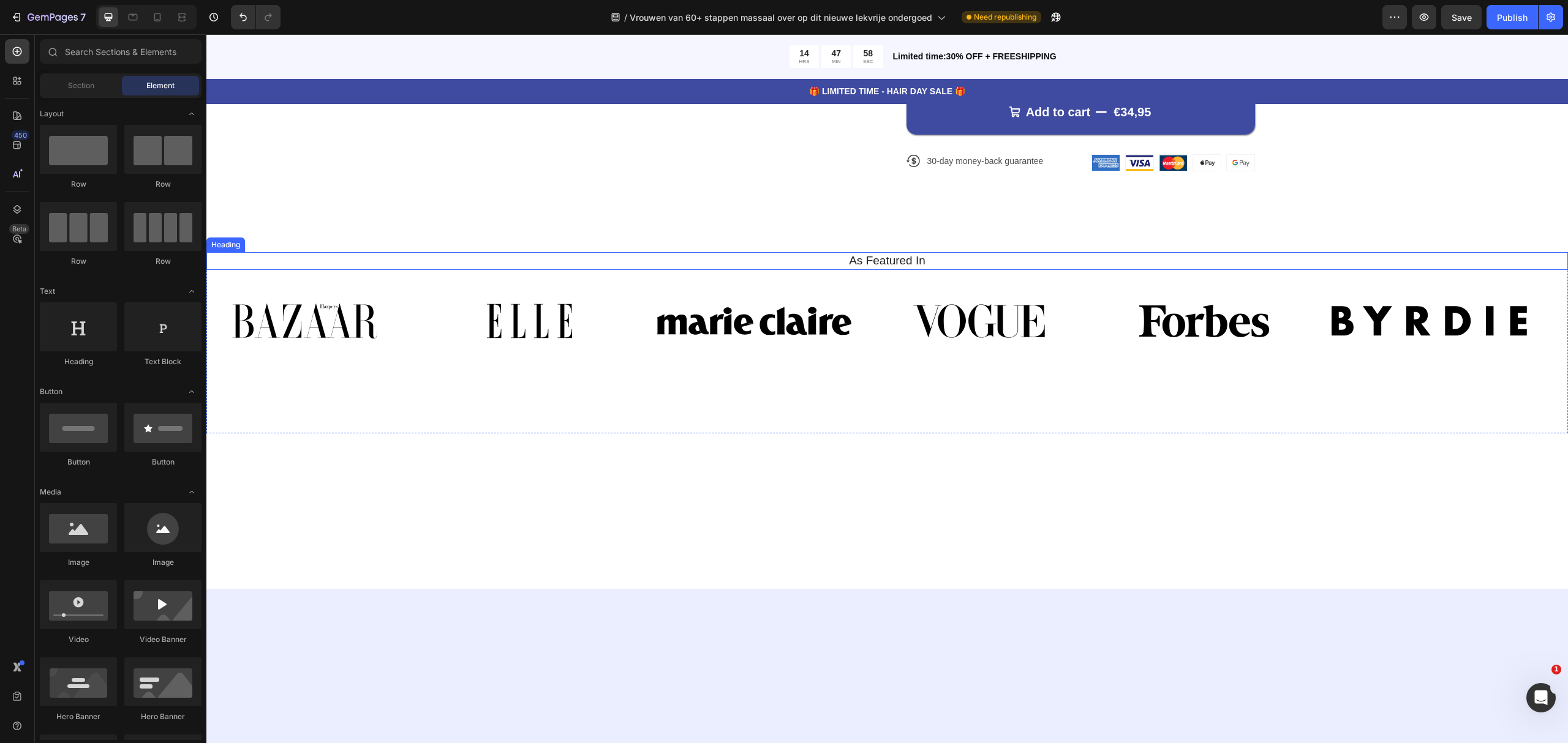
click at [1091, 270] on h2 "As Featured In" at bounding box center [887, 261] width 1343 height 18
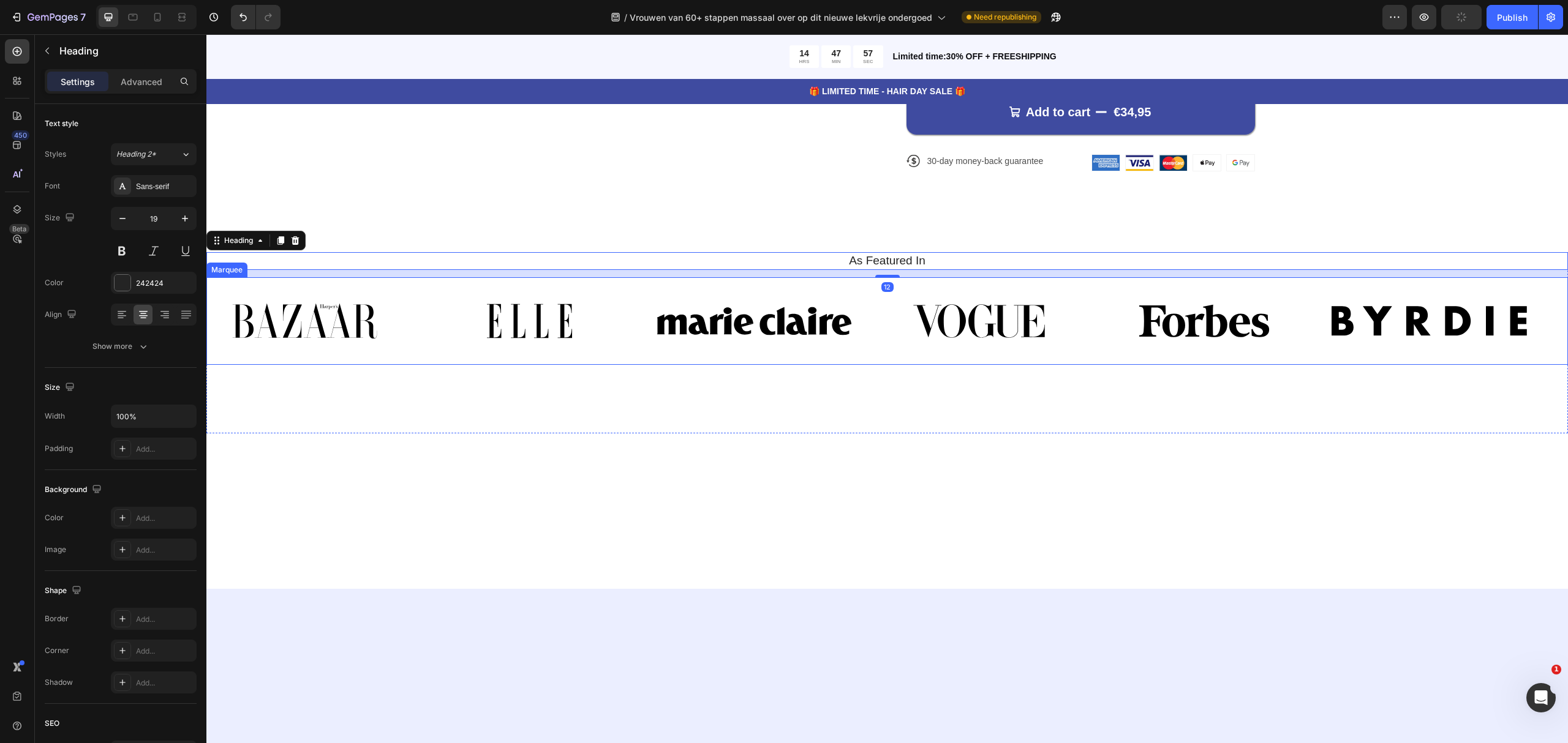
click at [1135, 278] on div "Image Image Image Image Image Image Image Image Image Image Image Image Marquee" at bounding box center [887, 321] width 1361 height 88
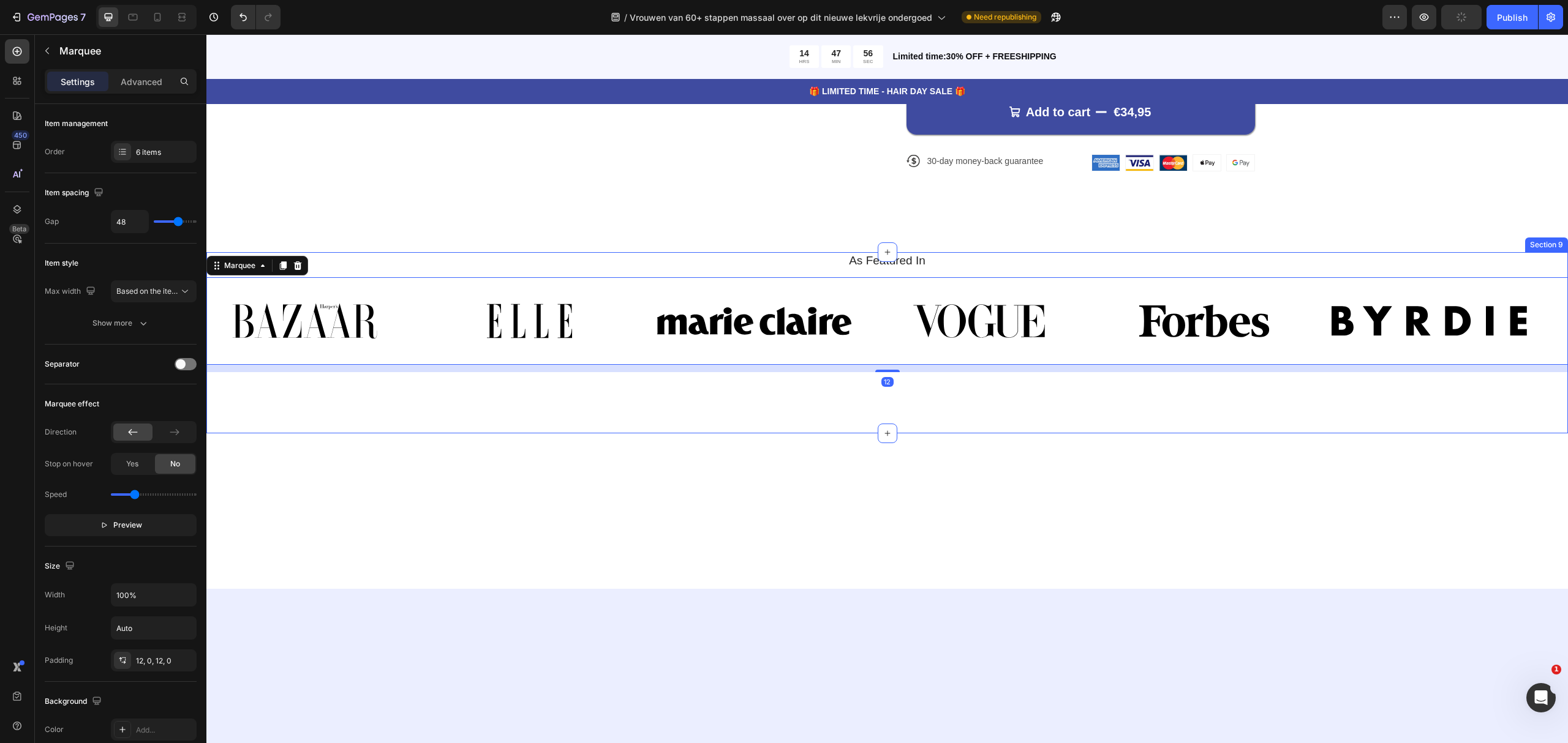
drag, startPoint x: 1103, startPoint y: 401, endPoint x: 1121, endPoint y: 385, distance: 24.1
click at [1105, 401] on div "As Featured In Heading Image Image Image Image Image Image Image Image Image Im…" at bounding box center [887, 343] width 1361 height 180
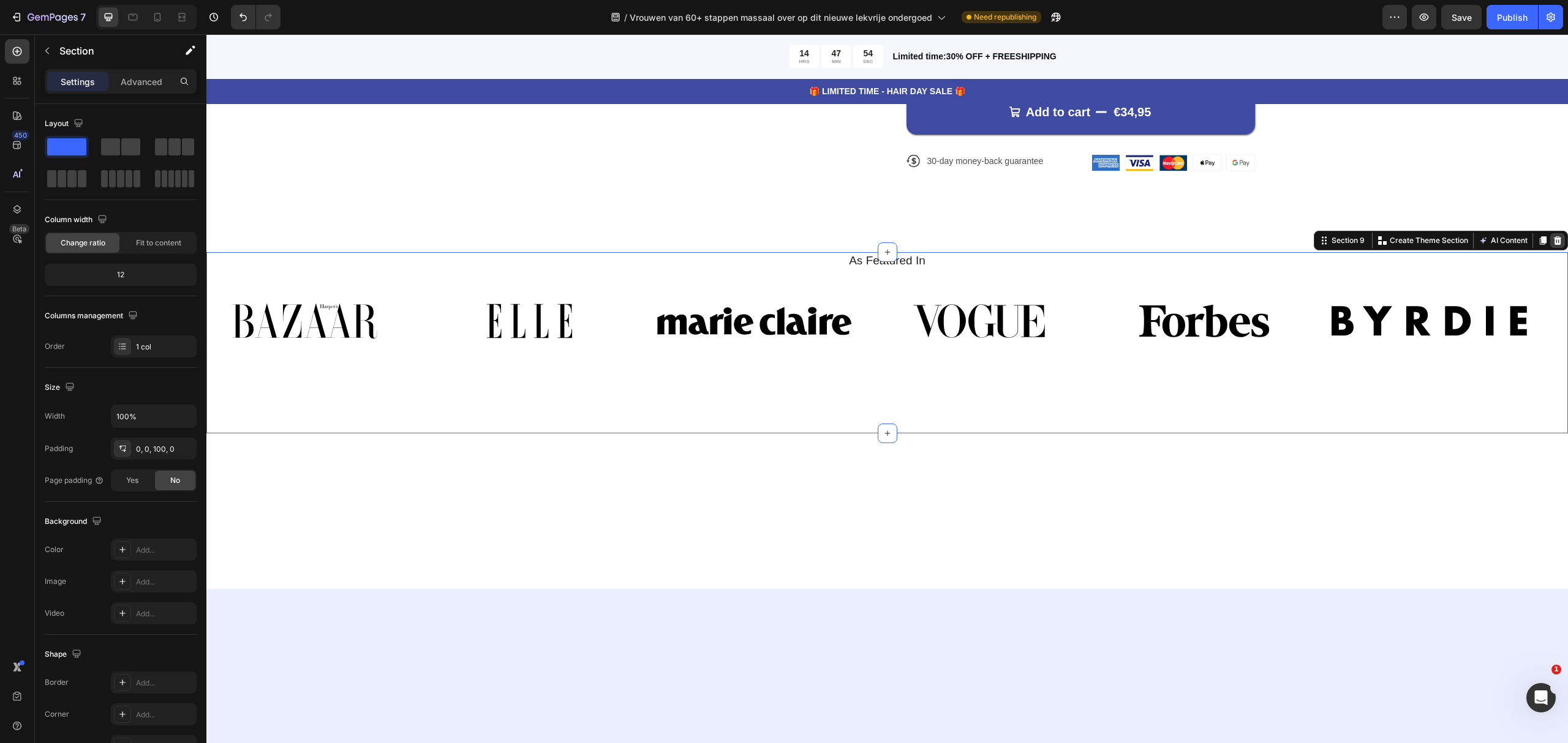
click at [1552, 237] on icon at bounding box center [1557, 240] width 10 height 10
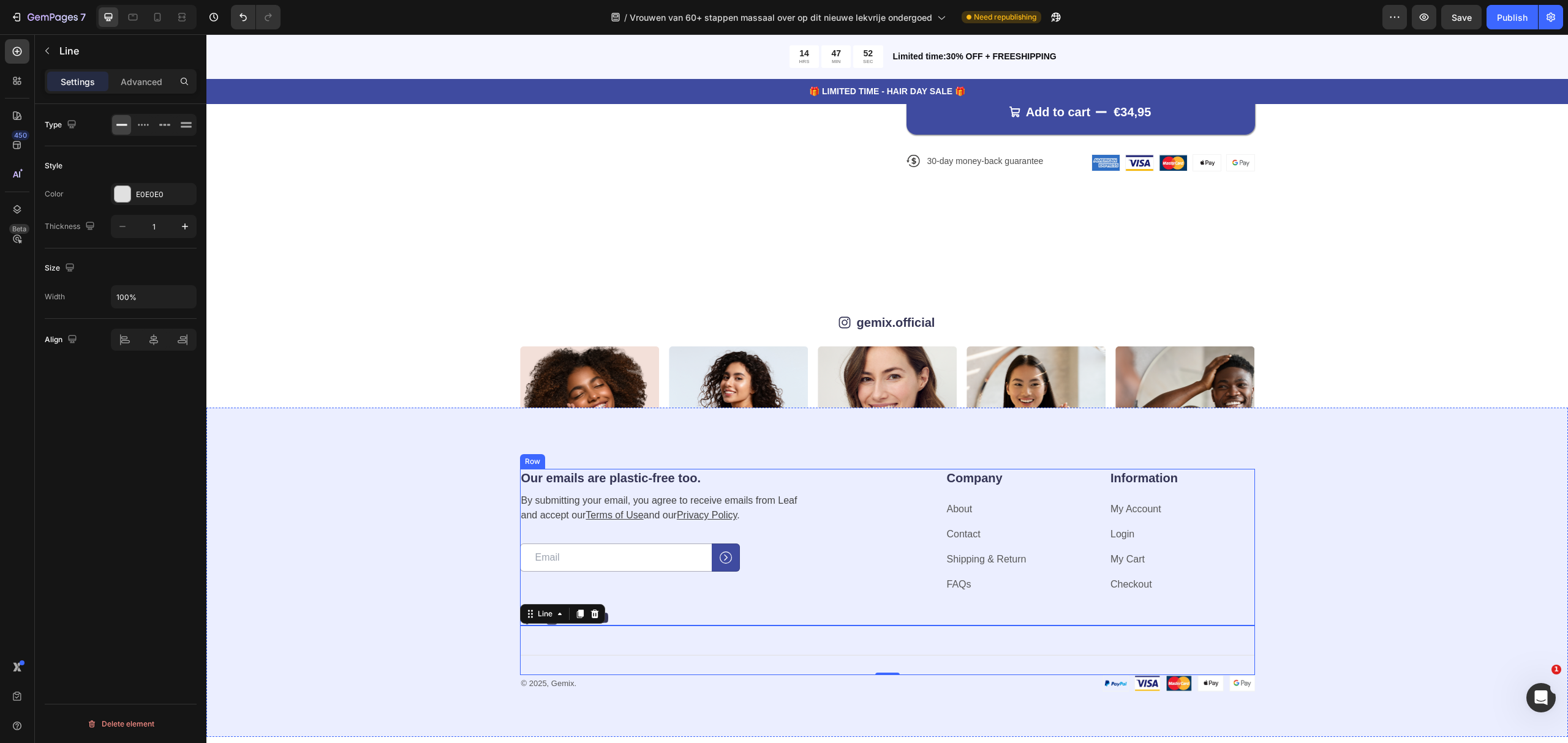
scroll to position [4903, 0]
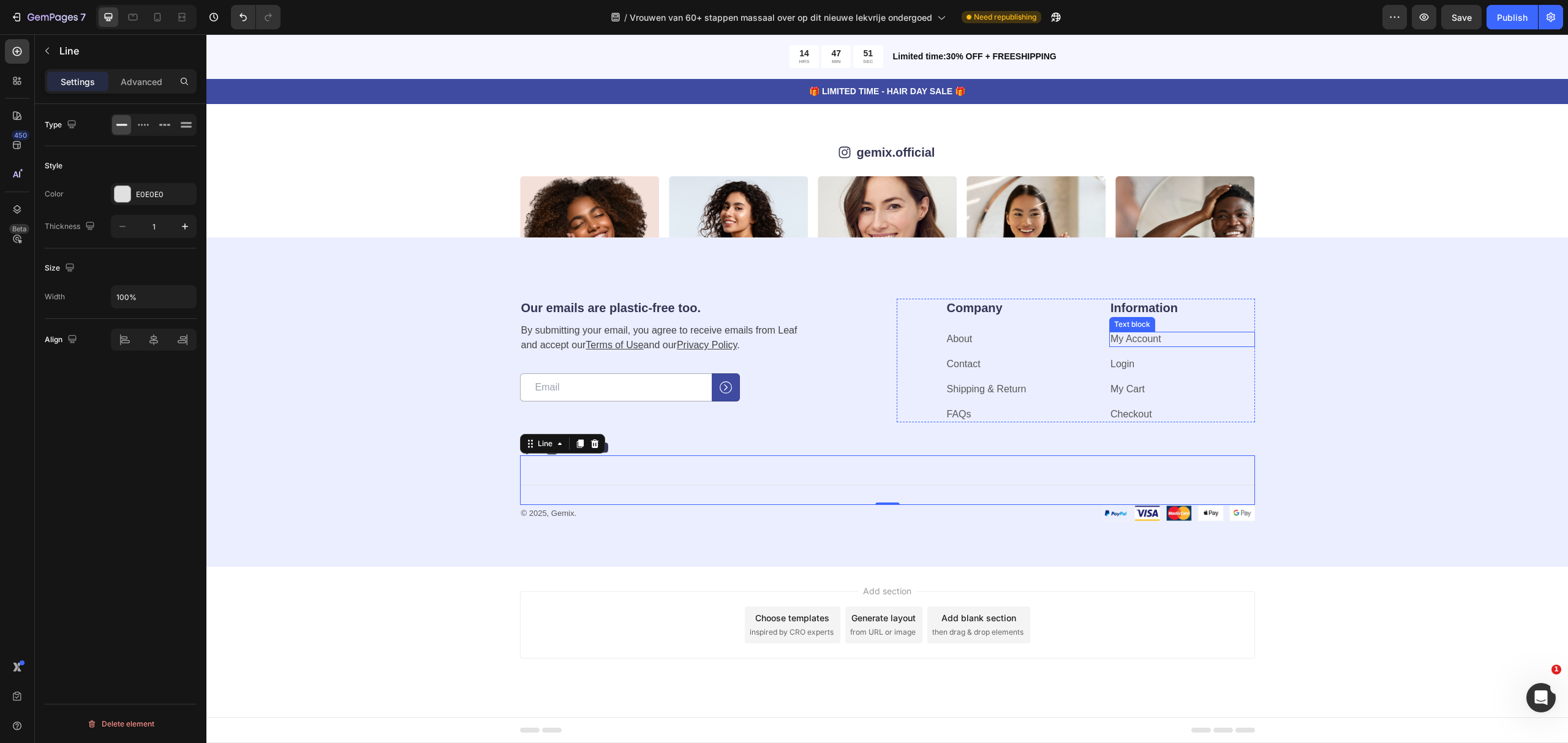
click at [1326, 311] on div "Our emails are plastic-free too. Heading By submitting your email, you agree to…" at bounding box center [887, 410] width 1264 height 223
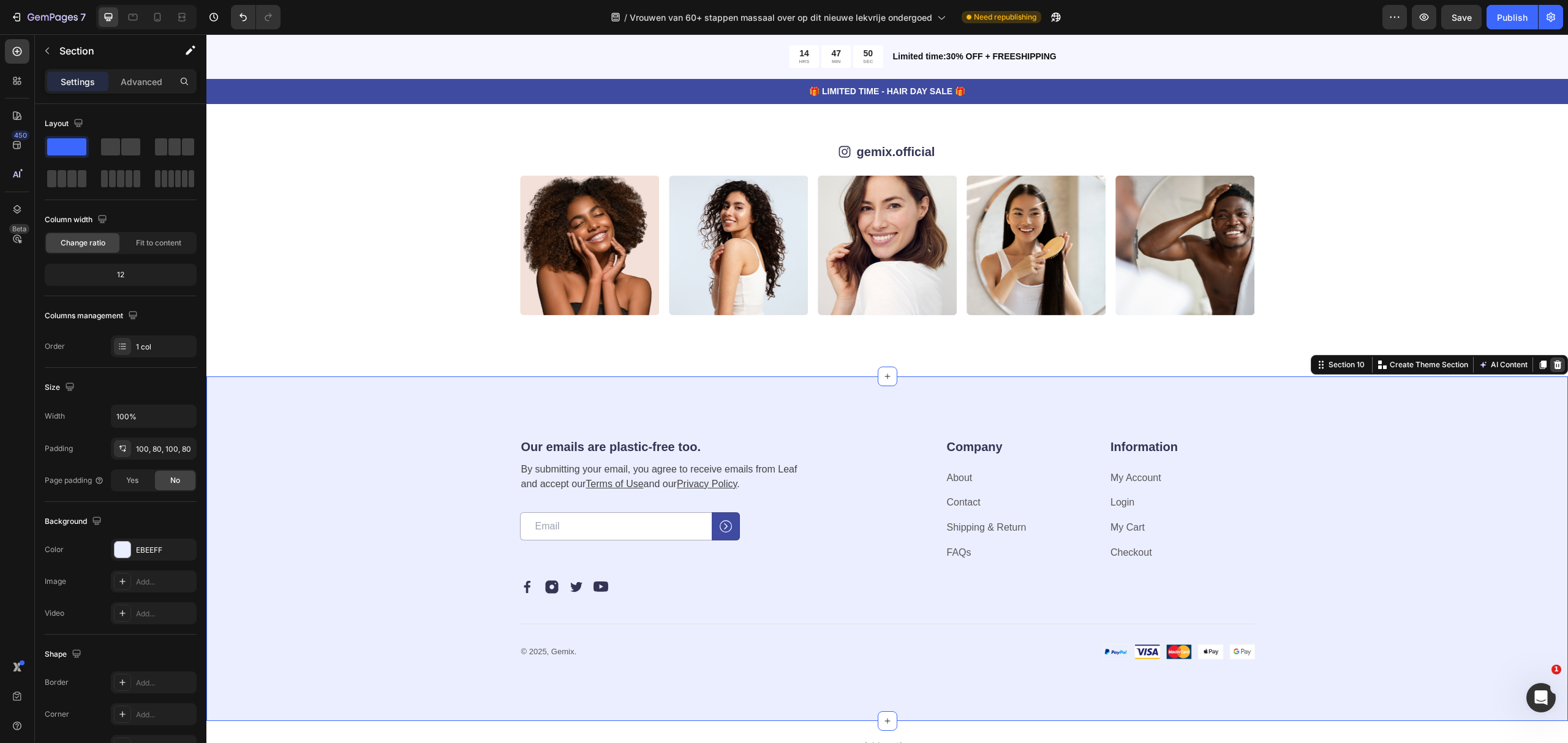
click at [1554, 364] on icon at bounding box center [1557, 364] width 8 height 8
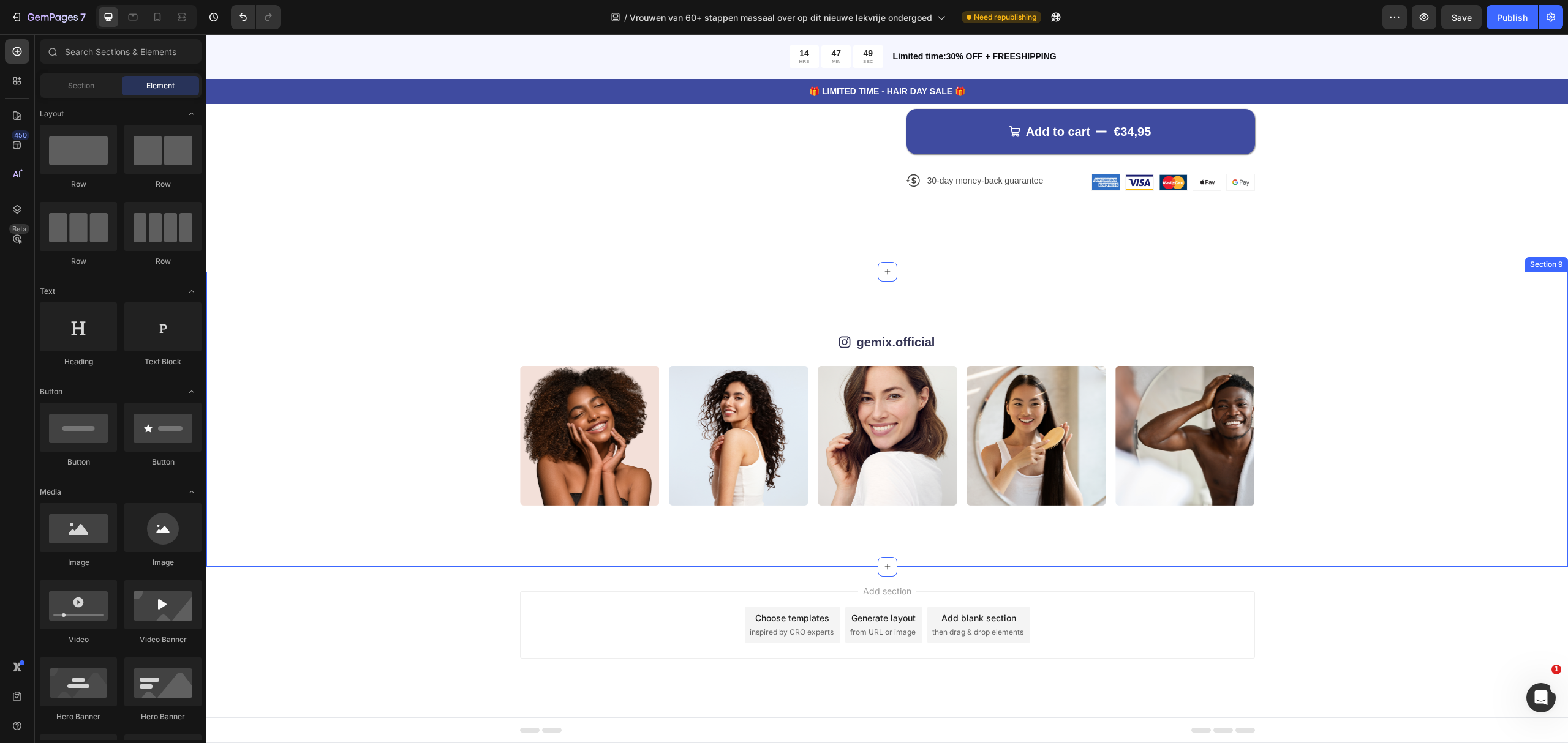
scroll to position [4714, 0]
click at [1386, 352] on div "Icon gemix.official Text Block Row Image Image Image Image Image Image Image Im…" at bounding box center [887, 418] width 1264 height 172
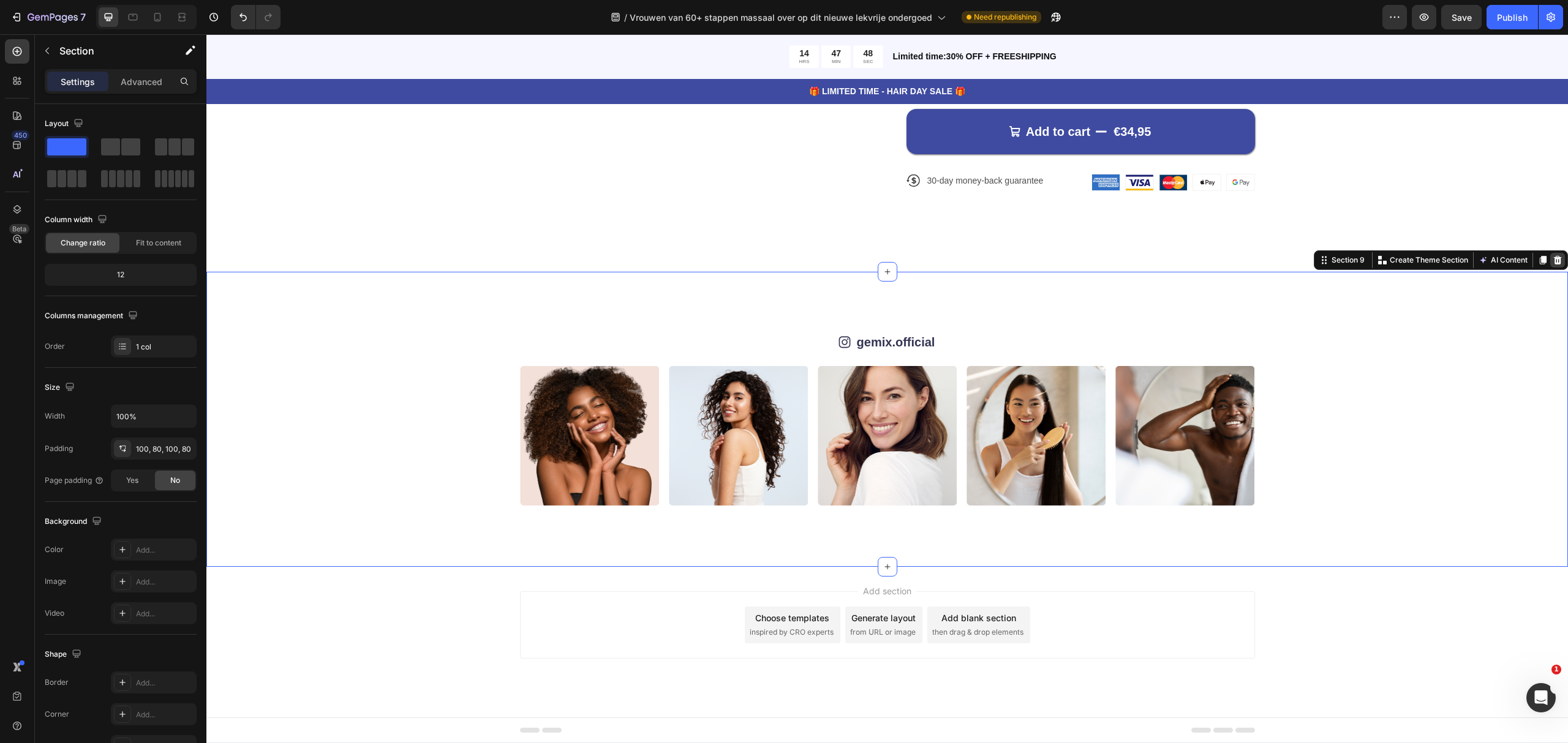
click at [1554, 257] on icon at bounding box center [1557, 260] width 8 height 8
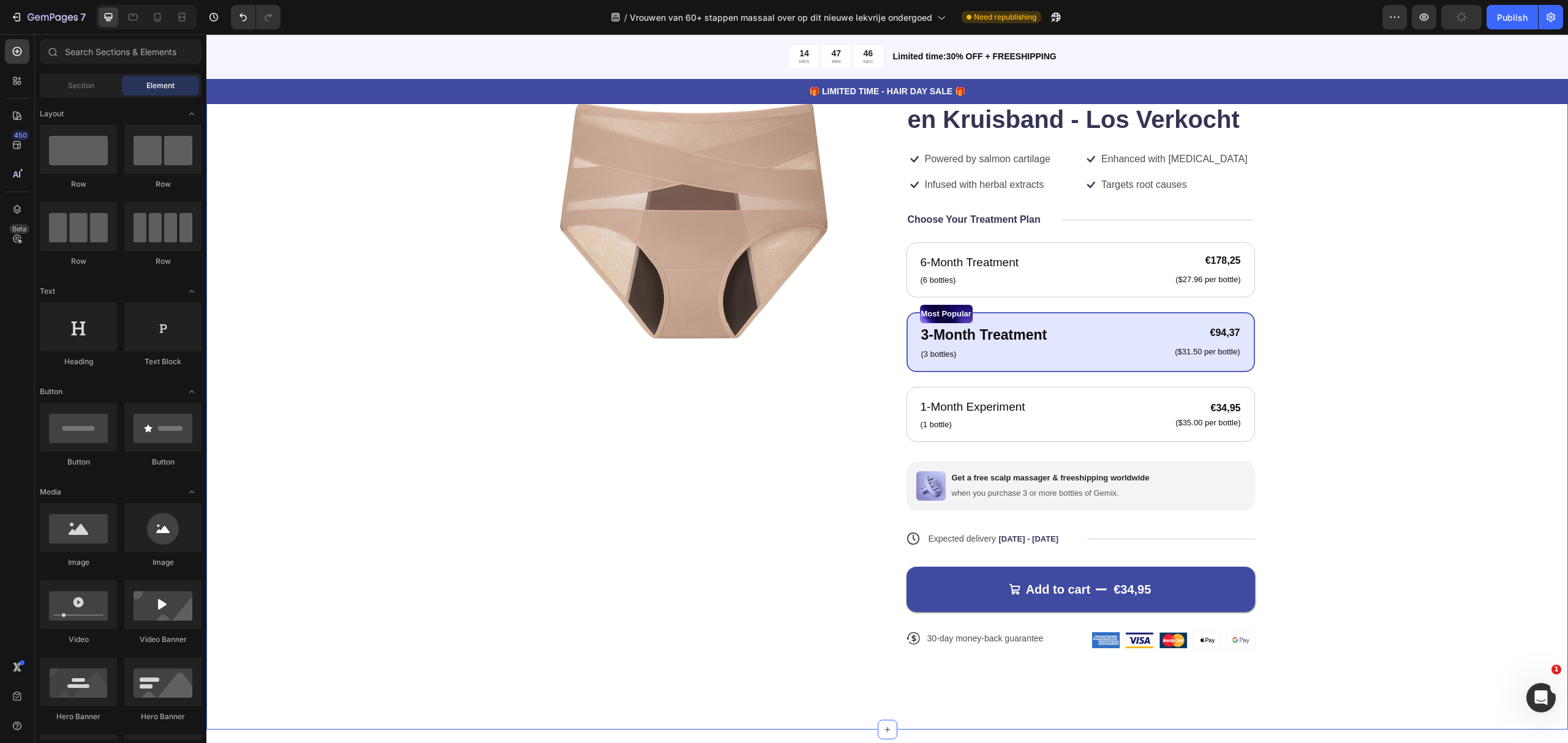
scroll to position [4175, 0]
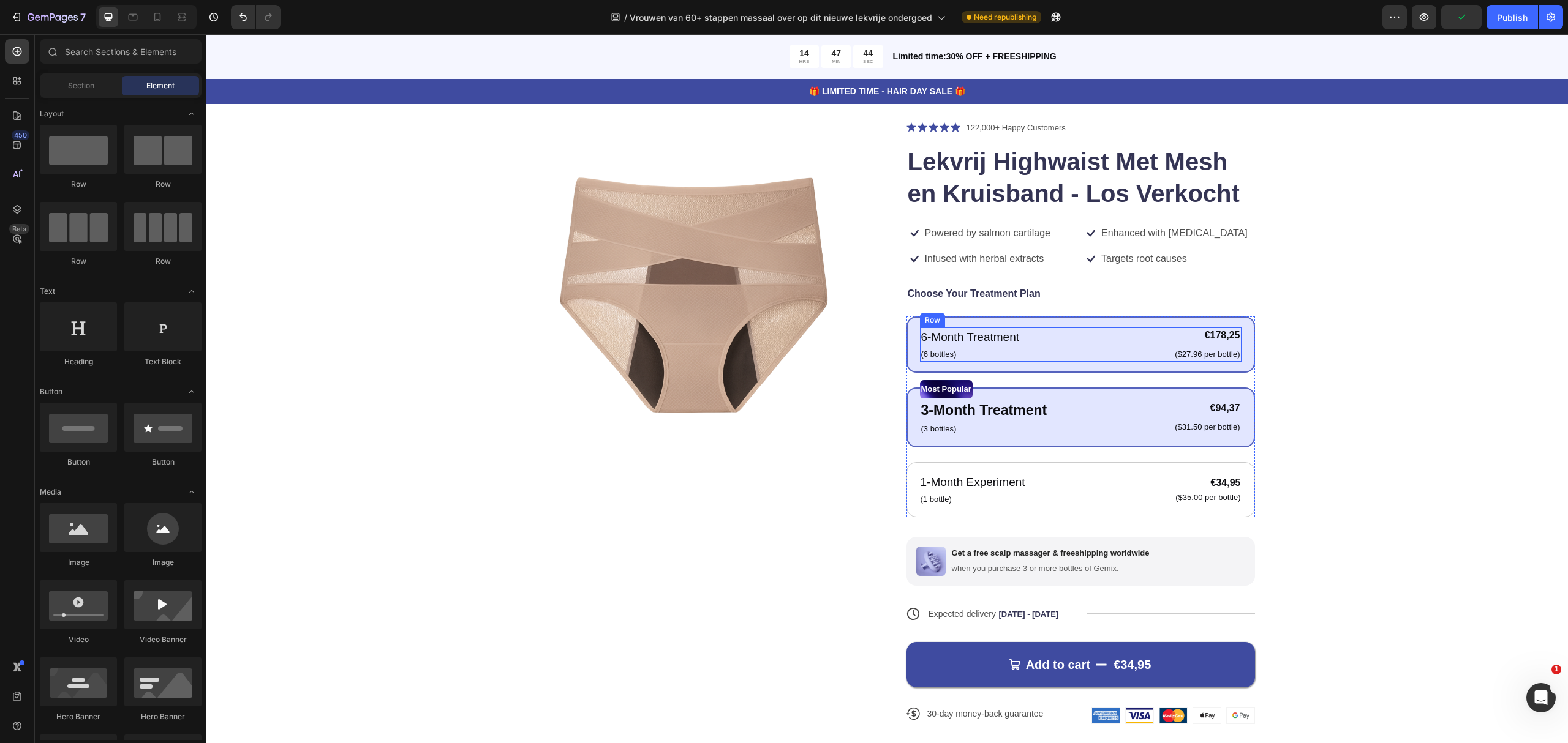
click at [1092, 339] on div "6-Month Treatment Text Block (6 bottles) Text Block €178,25 Product Price Produ…" at bounding box center [1081, 345] width 322 height 35
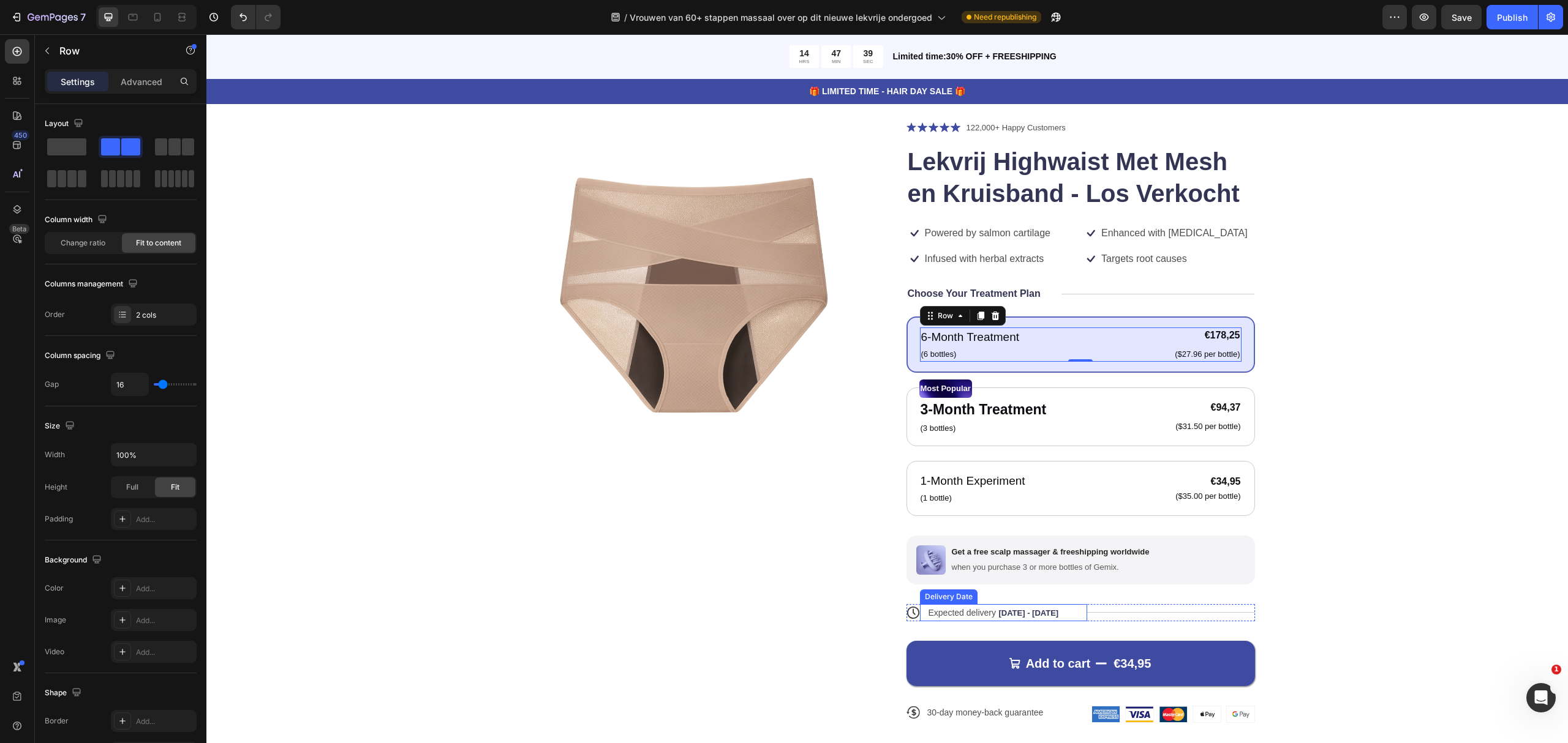
click at [1056, 621] on div "Expected delivery [DATE] - [DATE]" at bounding box center [997, 612] width 141 height 17
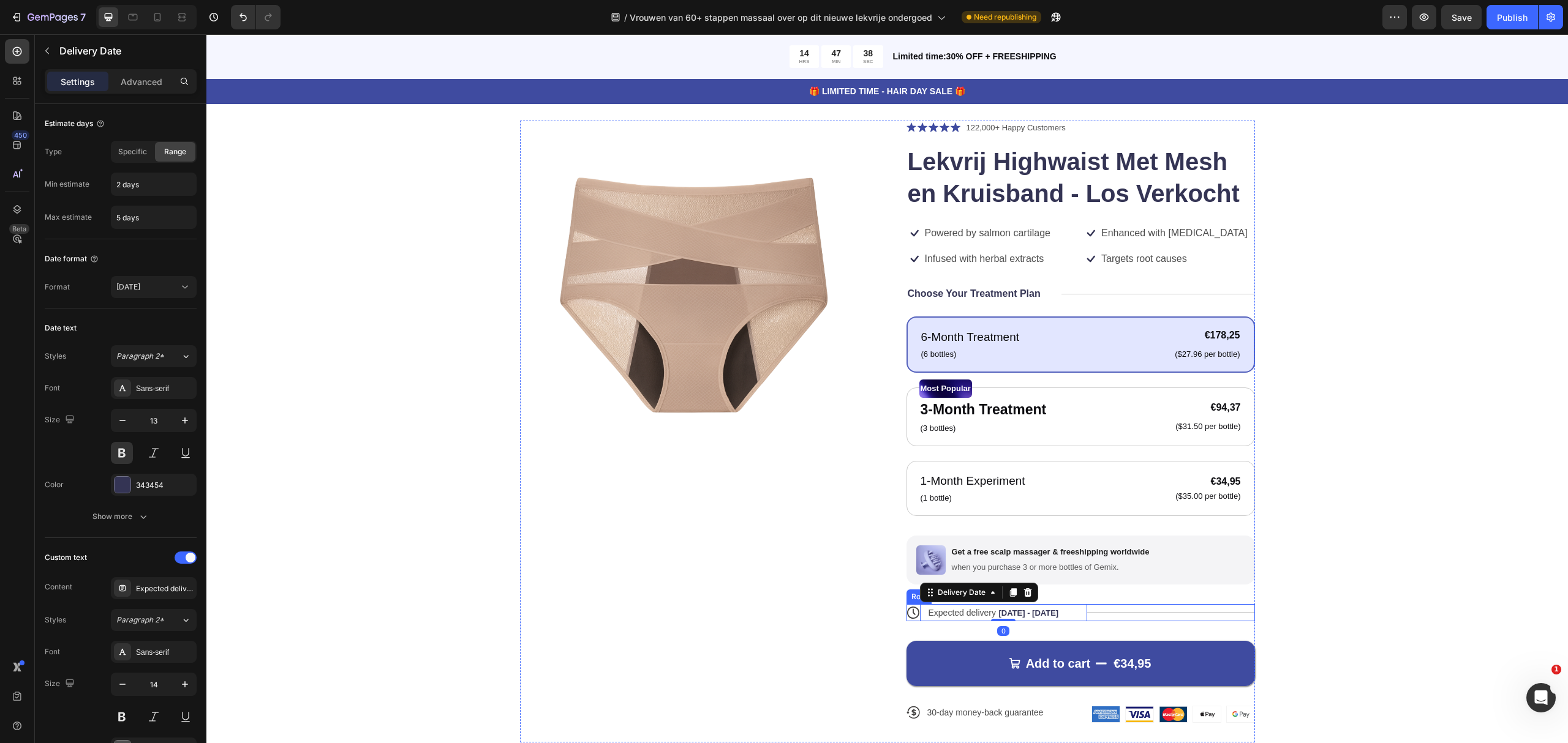
click at [1096, 616] on div "Title Line" at bounding box center [1170, 612] width 168 height 17
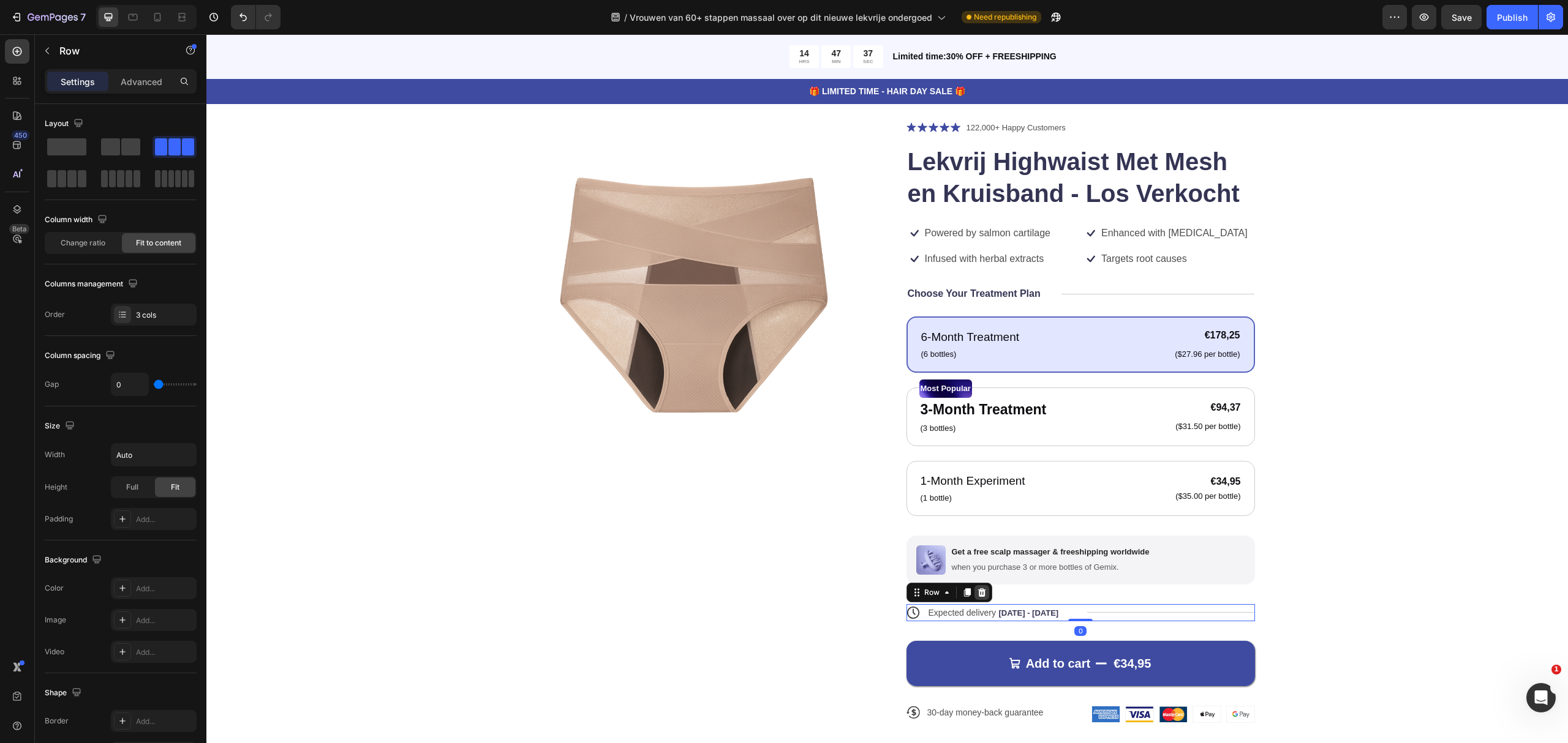
click at [978, 595] on icon at bounding box center [981, 592] width 10 height 10
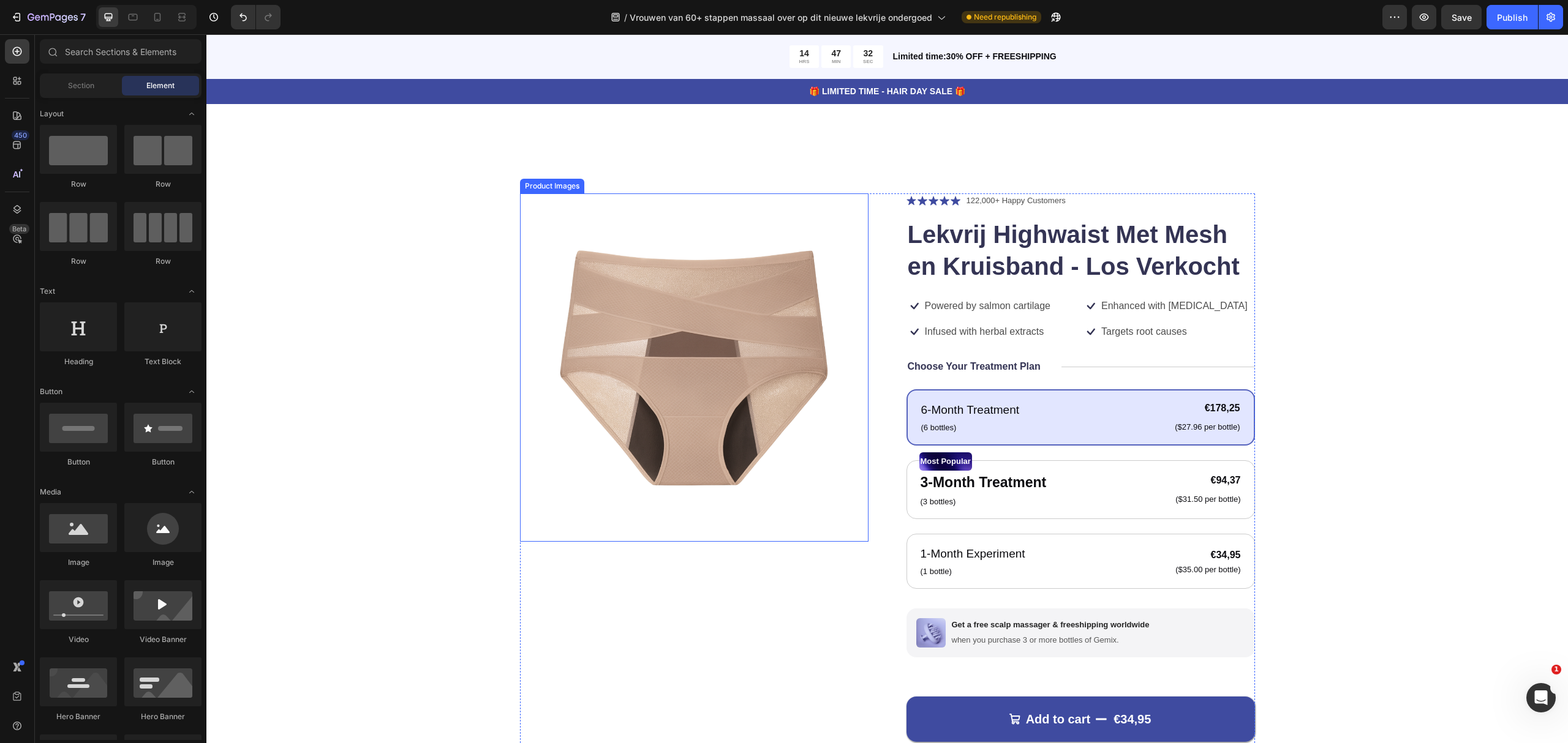
scroll to position [4011, 0]
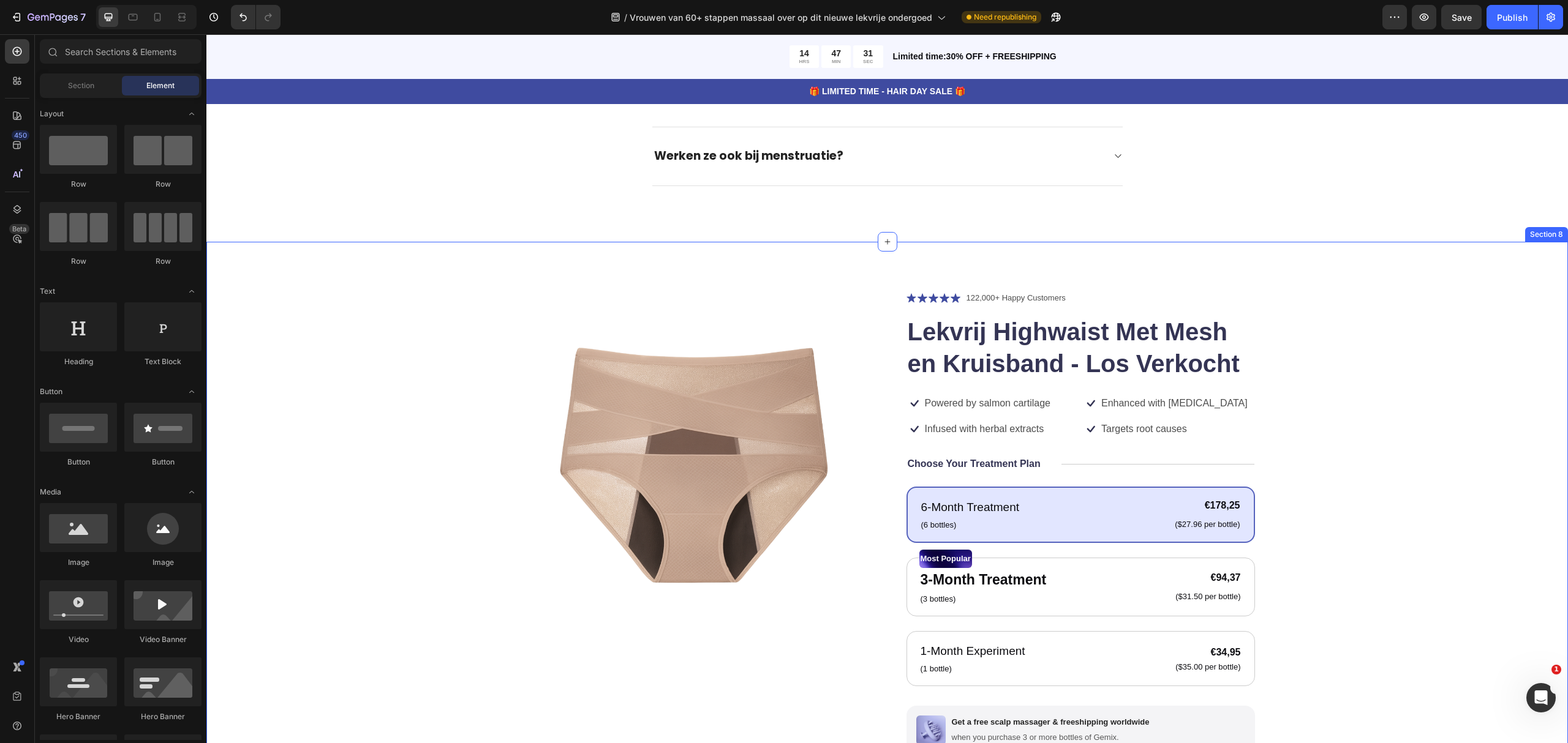
click at [755, 289] on div "Product Images Icon Icon Icon Icon Icon Icon List 122,000+ Happy Customers Text…" at bounding box center [887, 600] width 1361 height 715
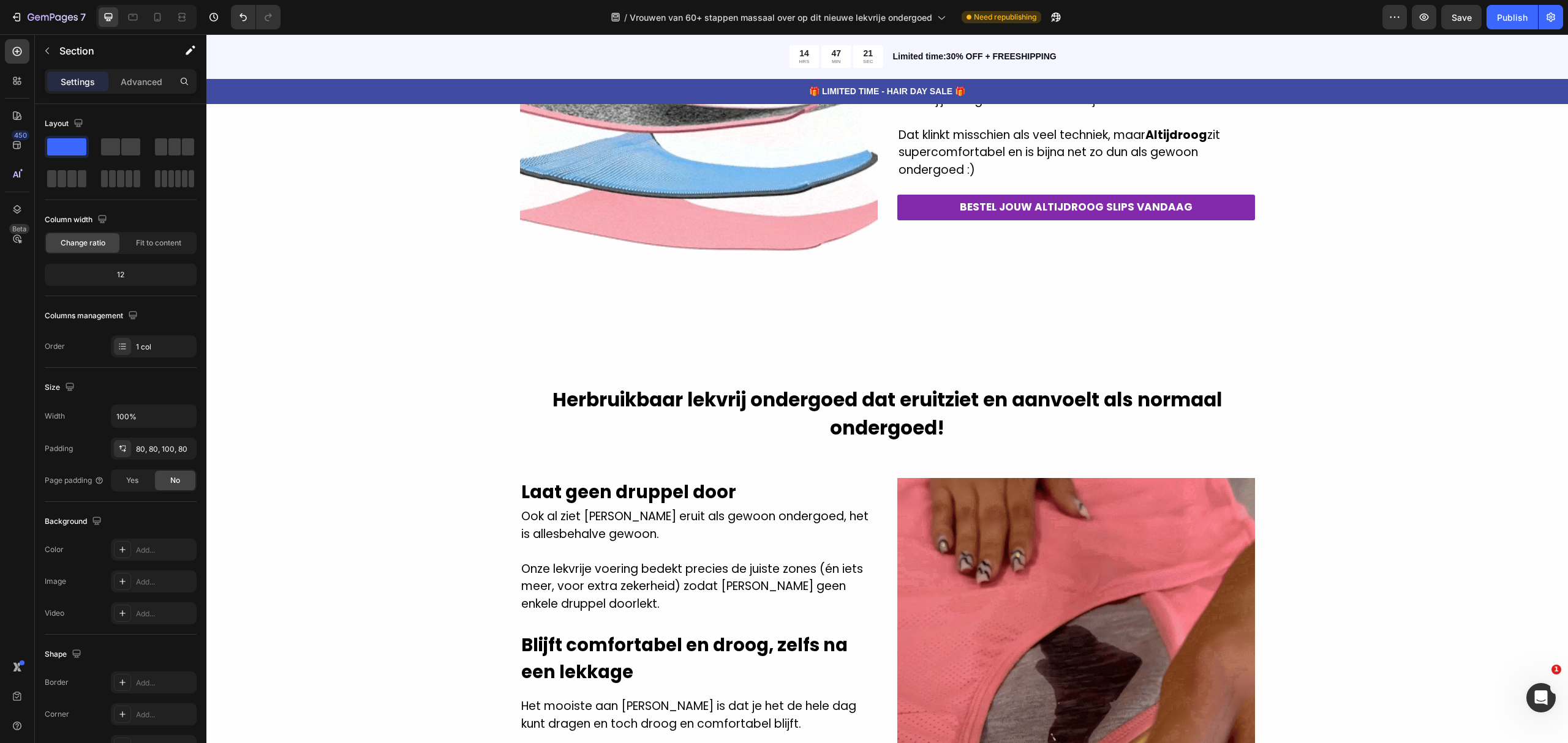
scroll to position [1318, 0]
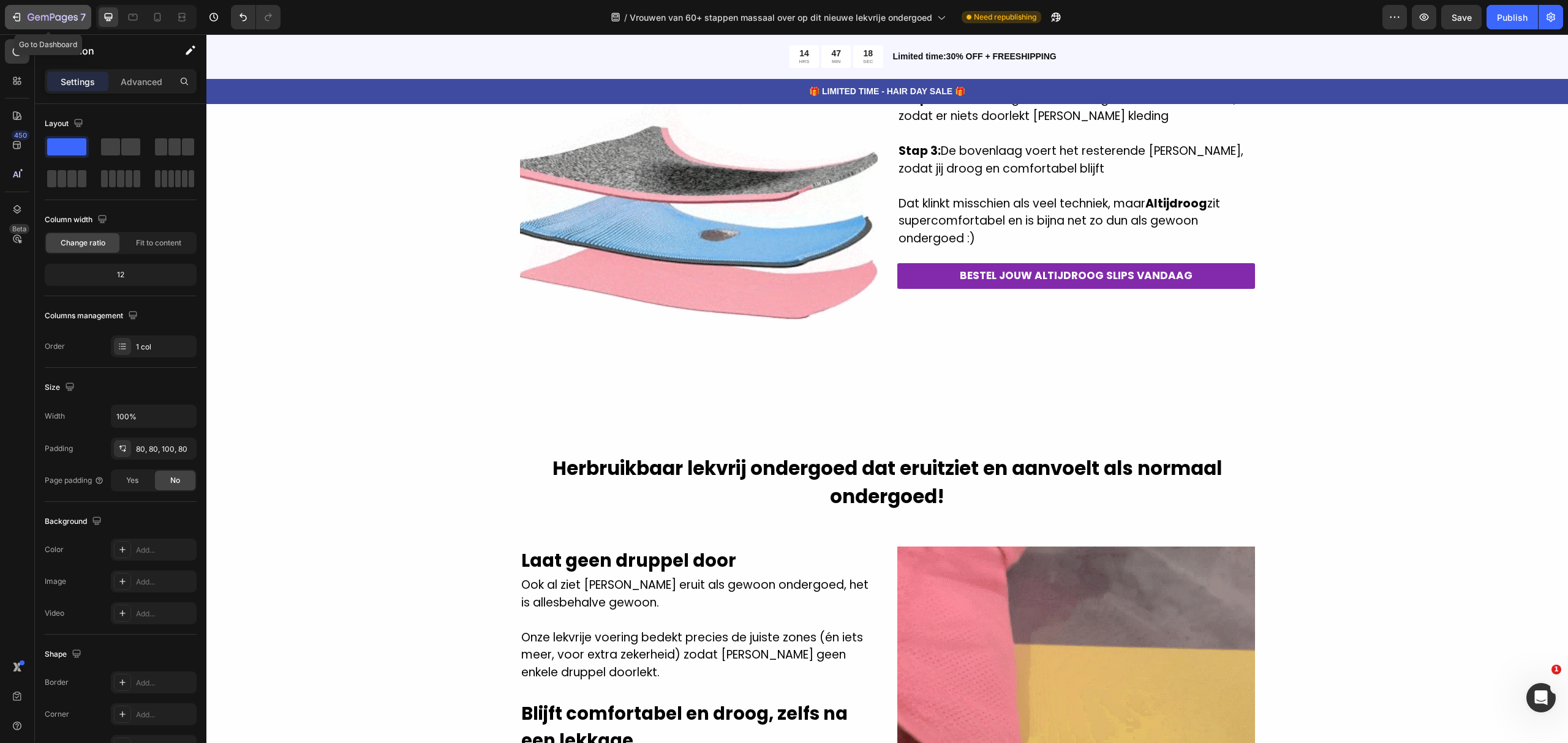
click at [6, 8] on button "7" at bounding box center [48, 17] width 86 height 25
